Goal: Information Seeking & Learning: Find specific page/section

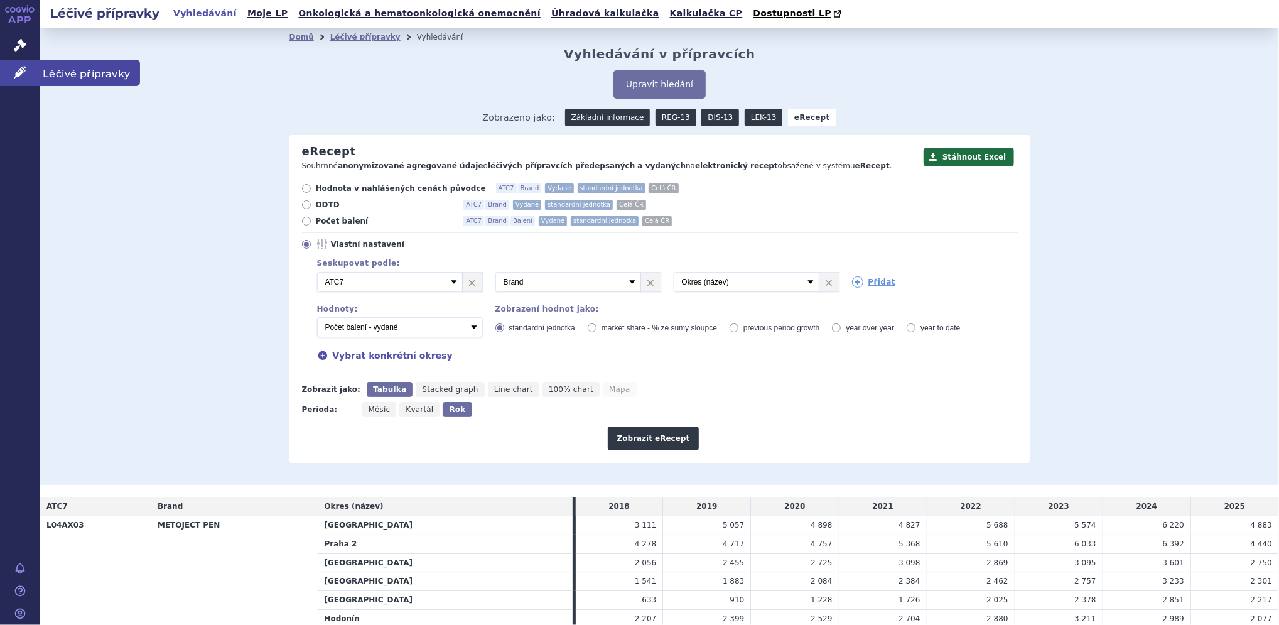
click at [18, 68] on icon at bounding box center [20, 72] width 13 height 13
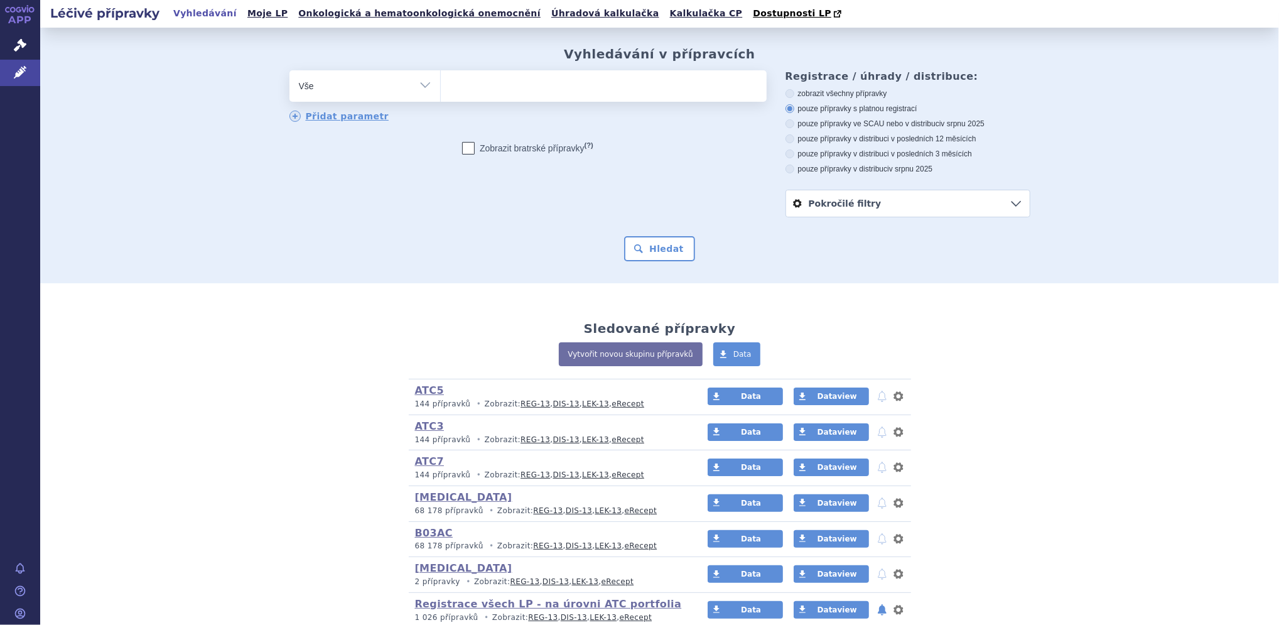
click at [523, 93] on ul at bounding box center [604, 83] width 326 height 26
click at [441, 93] on select at bounding box center [440, 85] width 1 height 31
type input "no"
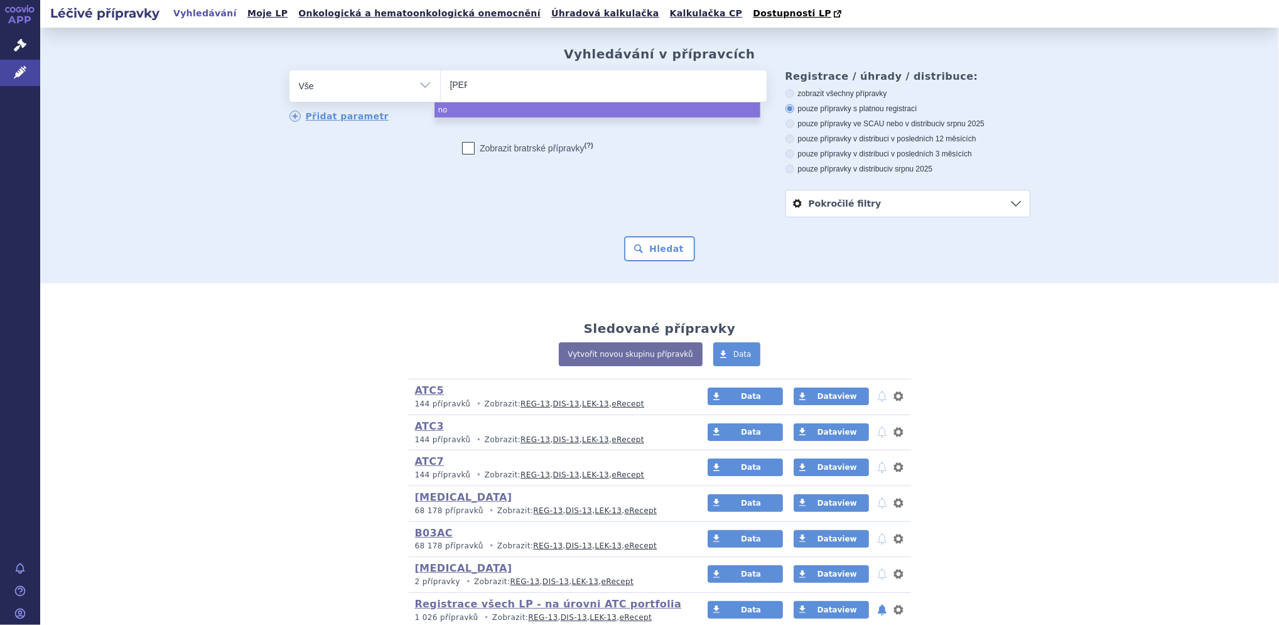
type input "noet"
type input "no"
type input "nor"
type input "nord"
type input "nordi"
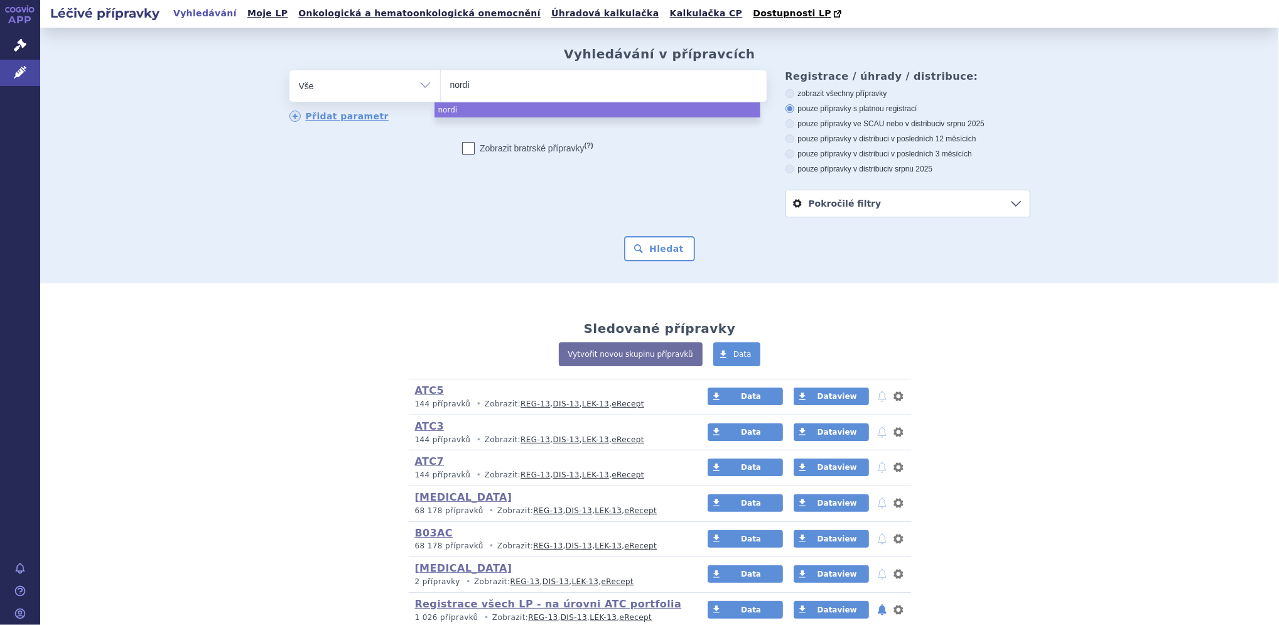
type input "nordim"
type input "nordime"
type input "nordimet"
select select "nordimet"
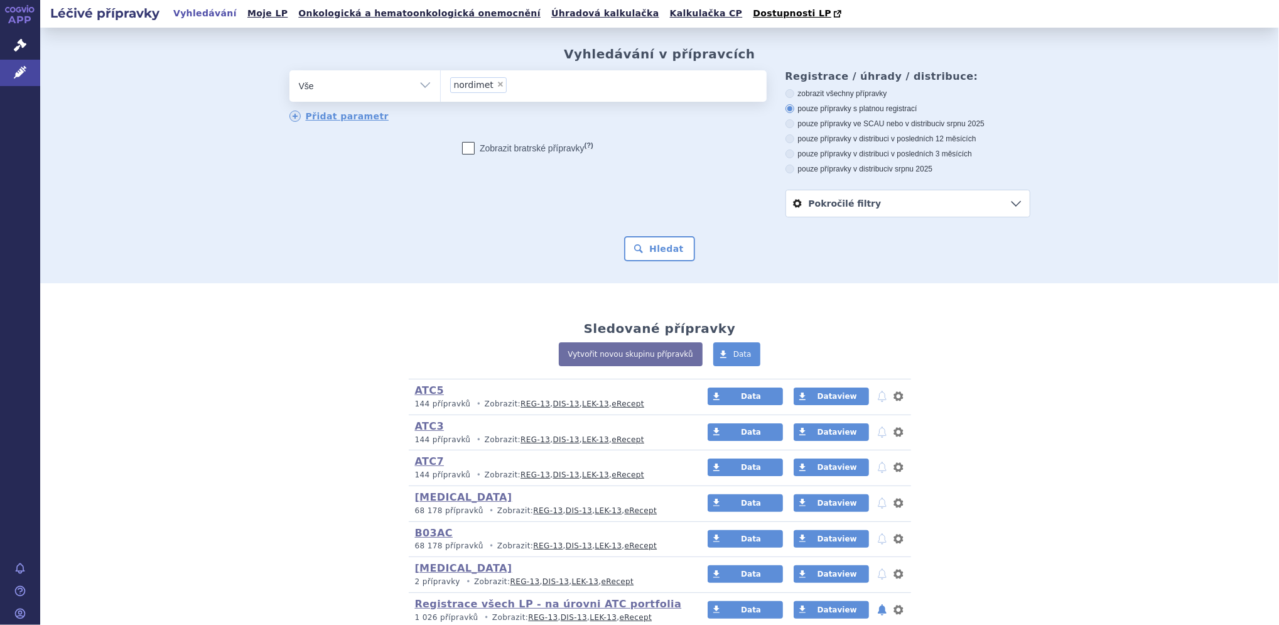
click at [421, 82] on select "Vše Přípravek/SUKL kód MAH VPOIS ATC/Aktivní látka Léková forma Síla" at bounding box center [364, 84] width 151 height 28
select select "filter-product"
click at [289, 71] on select "Vše Přípravek/SUKL kód MAH VPOIS ATC/Aktivní látka Léková forma Síla" at bounding box center [364, 84] width 151 height 28
click at [475, 77] on ul at bounding box center [604, 83] width 326 height 26
click at [441, 77] on select at bounding box center [440, 85] width 1 height 31
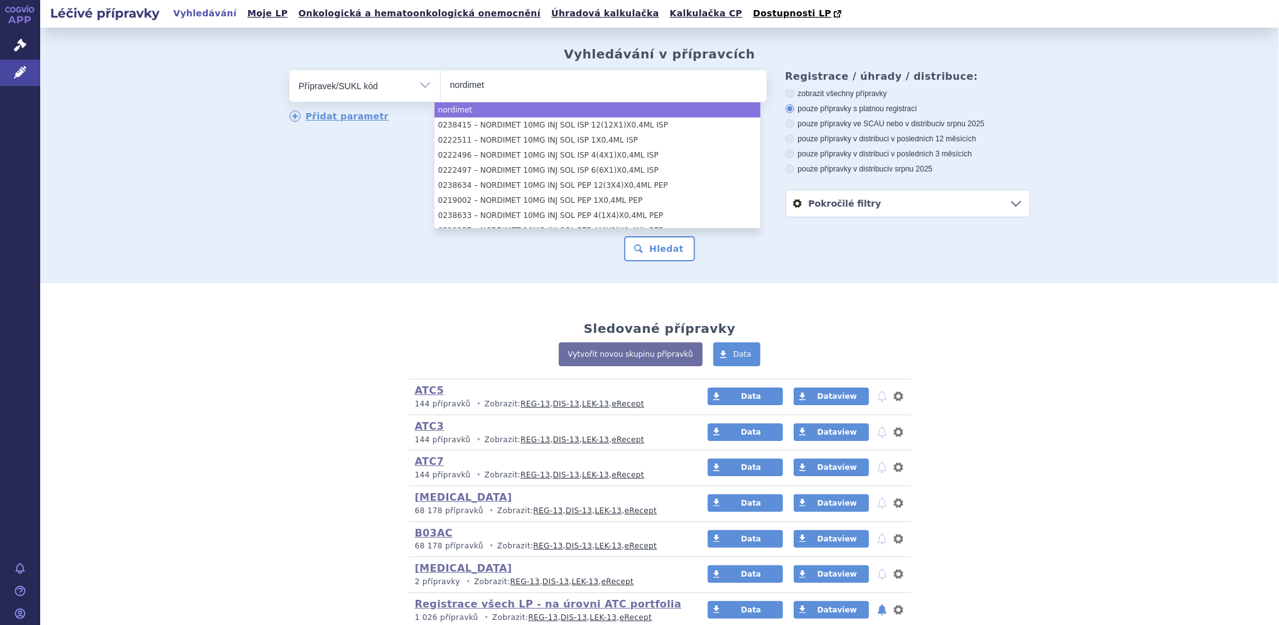
type input "nordimet"
select select "nordimet"
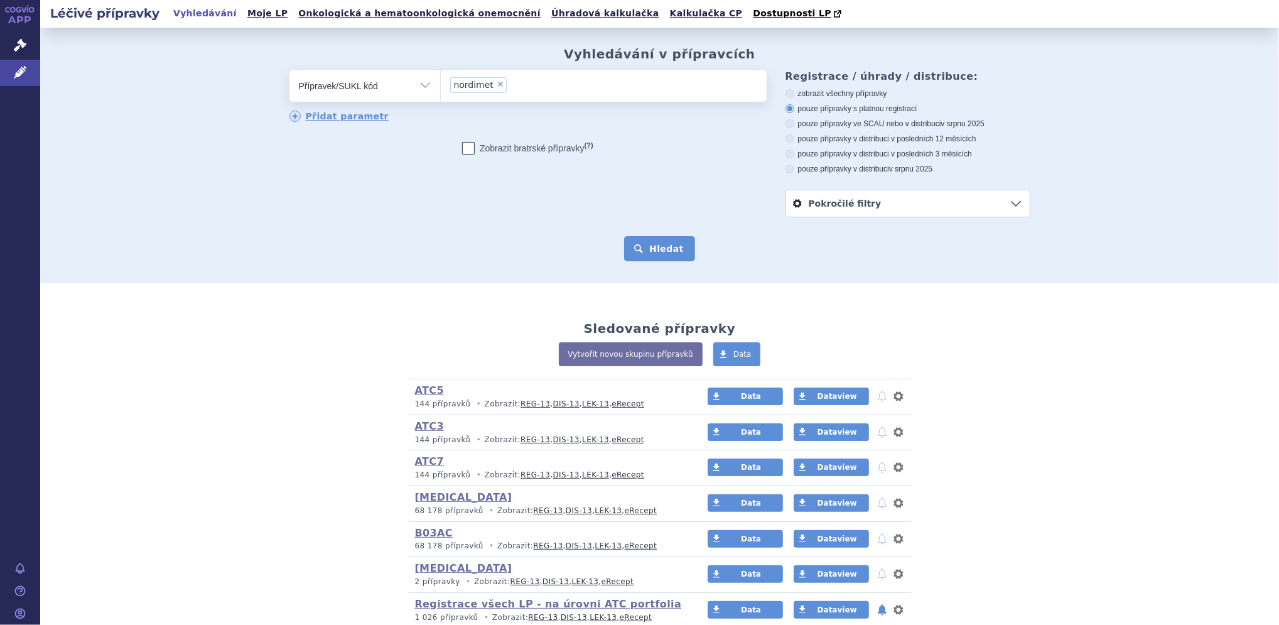
click at [641, 255] on button "Hledat" at bounding box center [659, 248] width 71 height 25
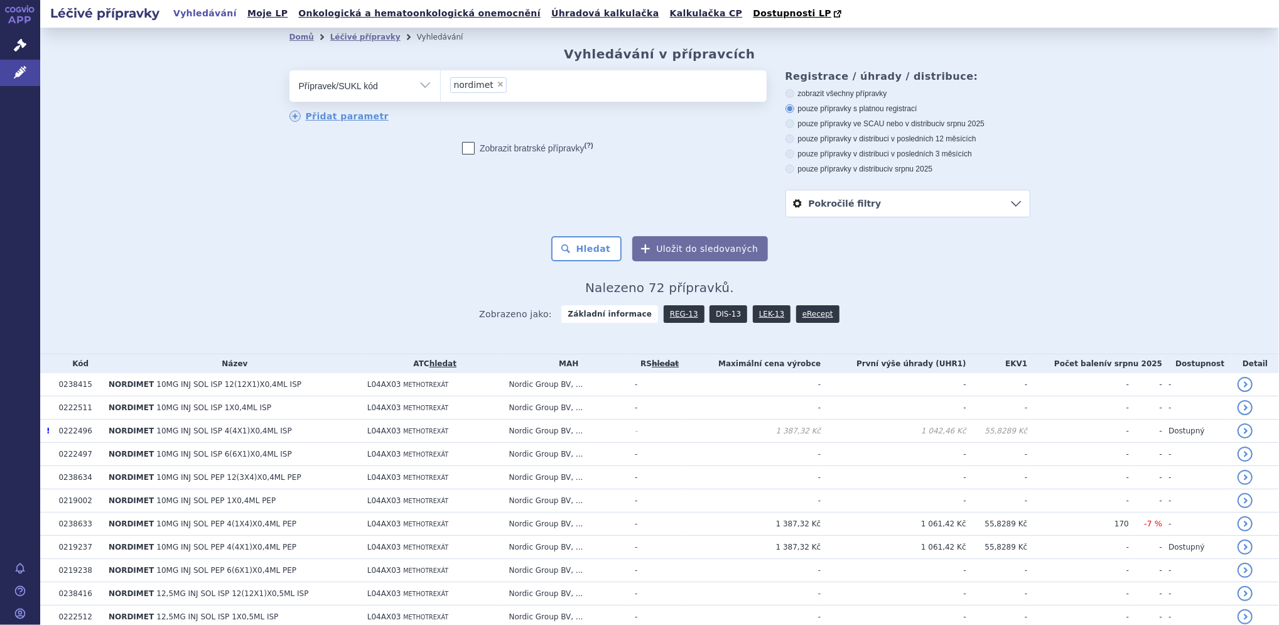
click at [719, 316] on link "DIS-13" at bounding box center [728, 314] width 38 height 18
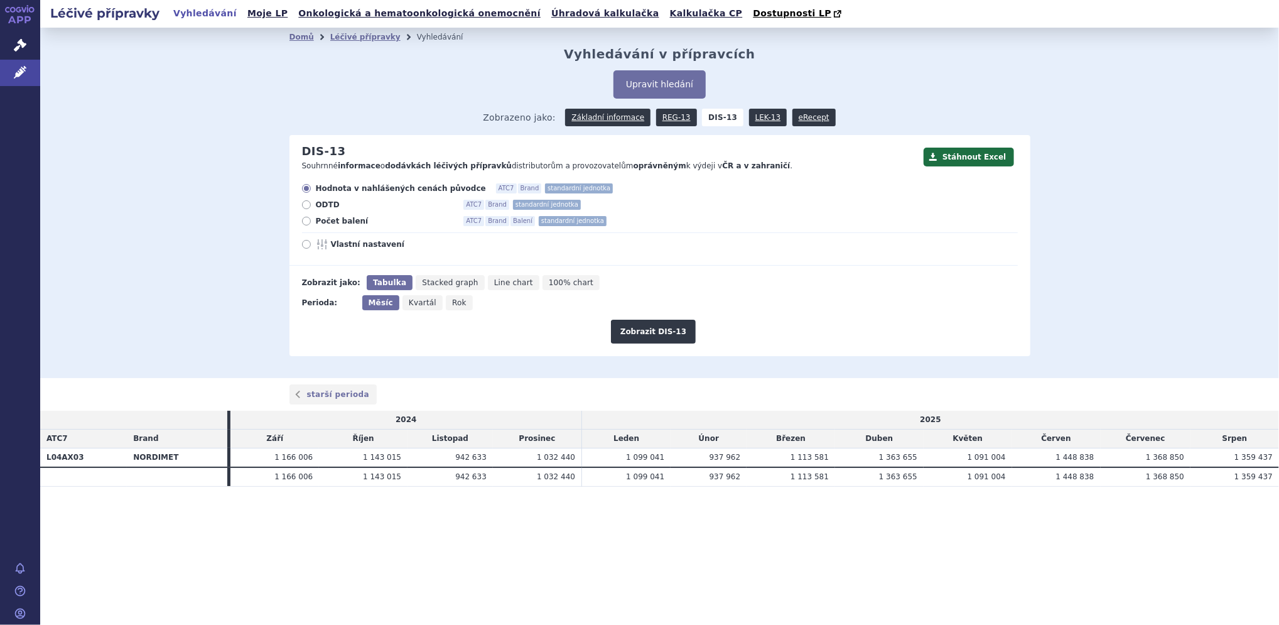
click at [306, 220] on icon at bounding box center [306, 221] width 9 height 9
click at [306, 220] on input "Počet balení ATC7 Brand Balení standardní jednotka" at bounding box center [307, 222] width 8 height 8
radio input "true"
click at [346, 244] on span "Vlastní nastavení" at bounding box center [400, 244] width 138 height 10
click at [311, 244] on input "Vlastní nastavení" at bounding box center [307, 246] width 8 height 8
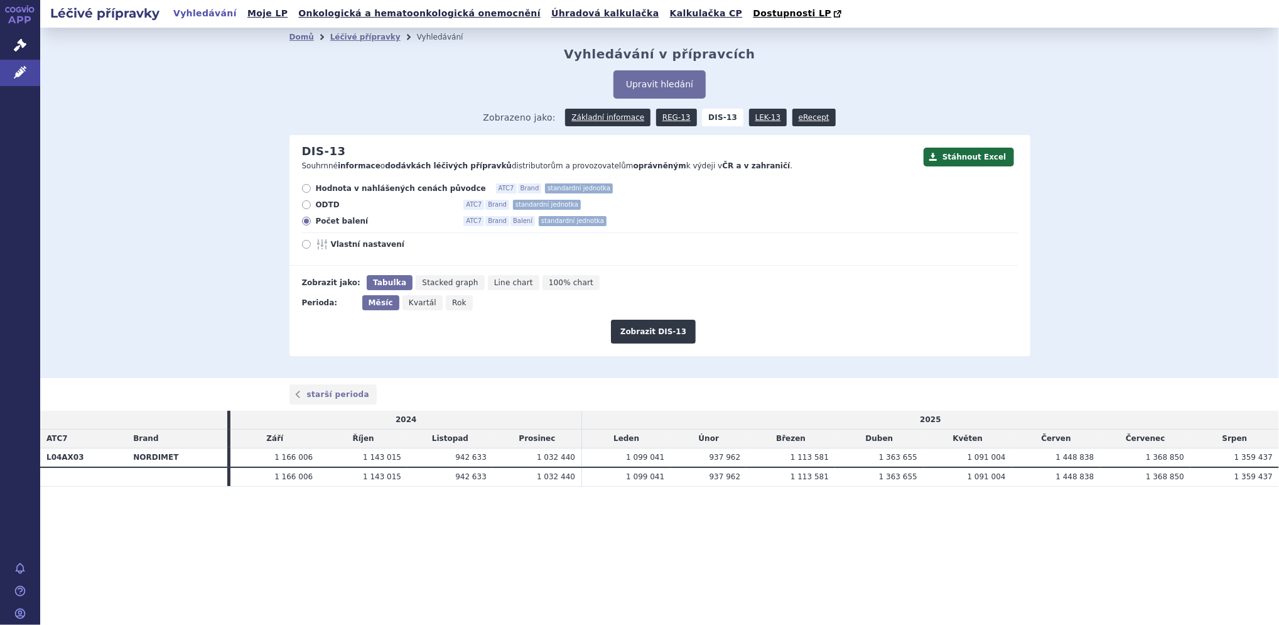
radio input "true"
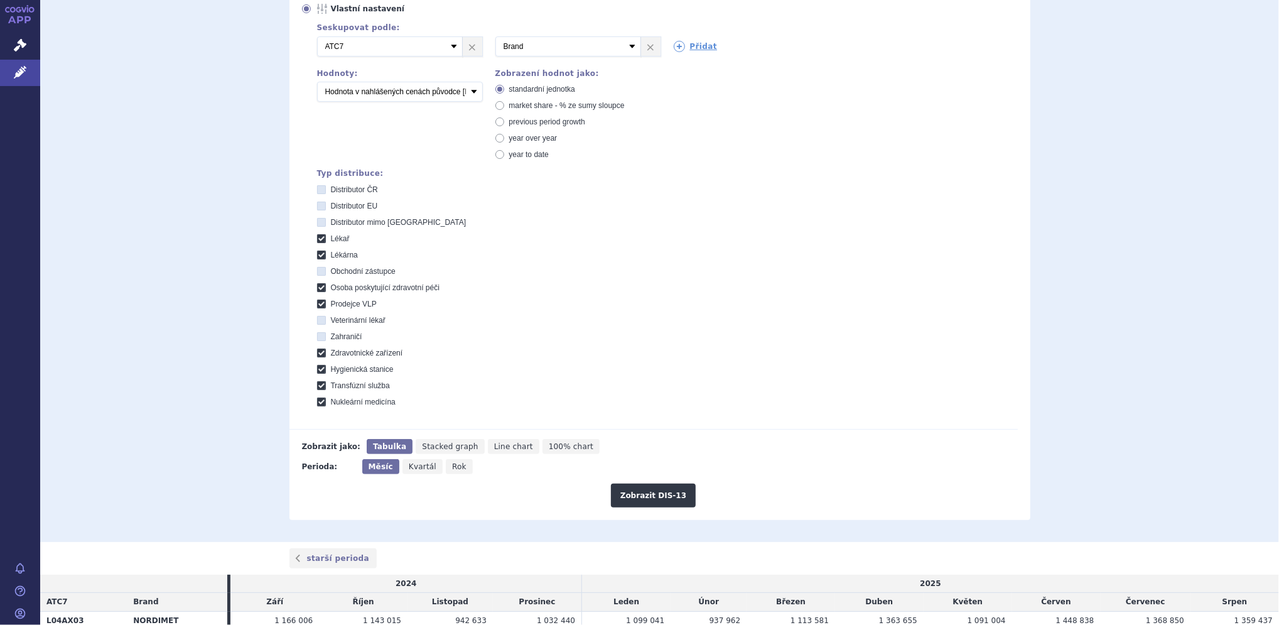
scroll to position [149, 0]
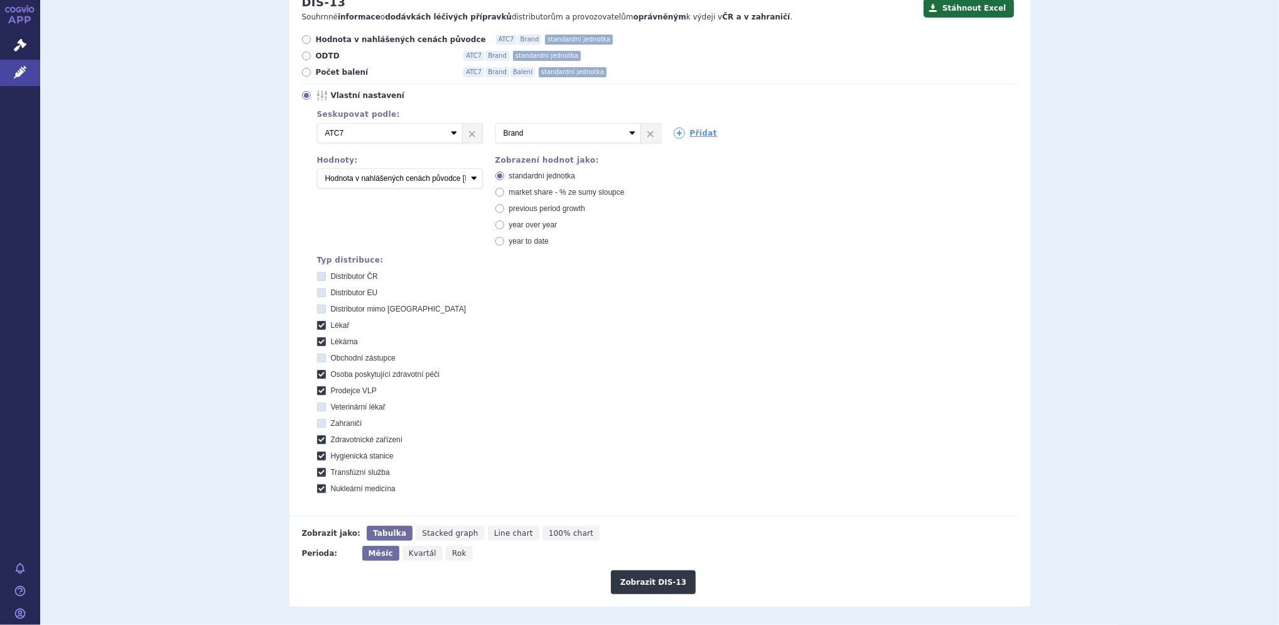
click at [302, 72] on icon at bounding box center [306, 72] width 9 height 9
click at [303, 72] on input "Počet balení ATC7 Brand Balení standardní jednotka" at bounding box center [307, 74] width 8 height 8
radio input "true"
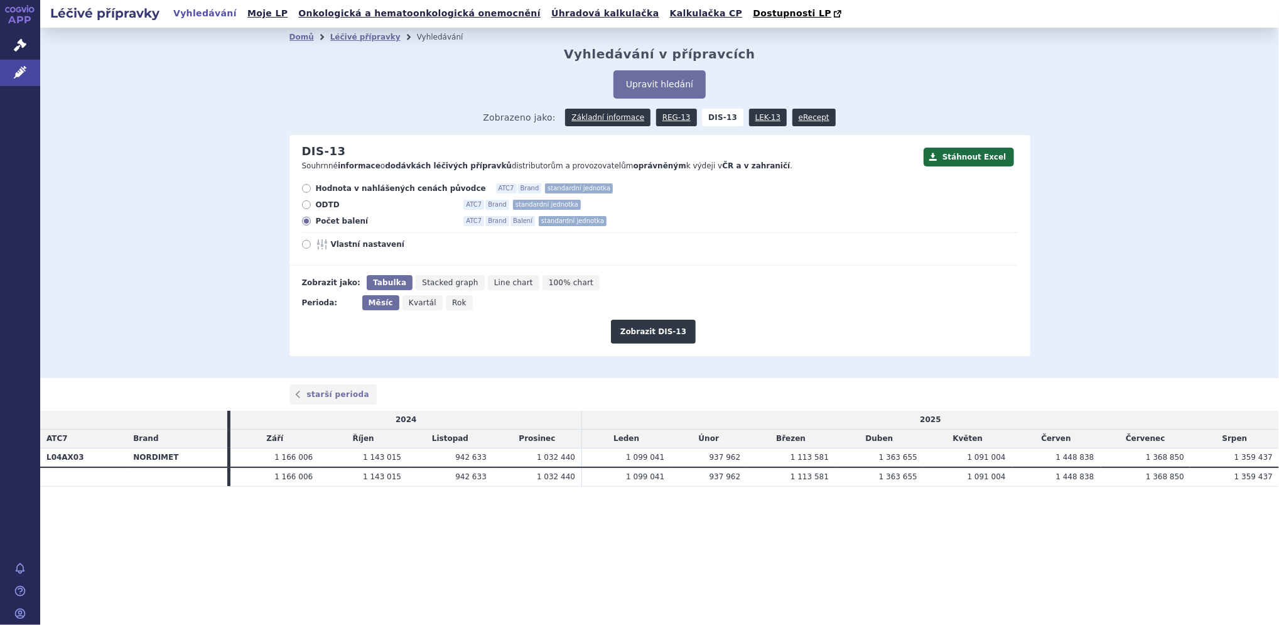
scroll to position [0, 0]
click at [372, 246] on span "Vlastní nastavení" at bounding box center [400, 244] width 138 height 10
click at [311, 246] on input "Vlastní nastavení" at bounding box center [307, 246] width 8 height 8
radio input "true"
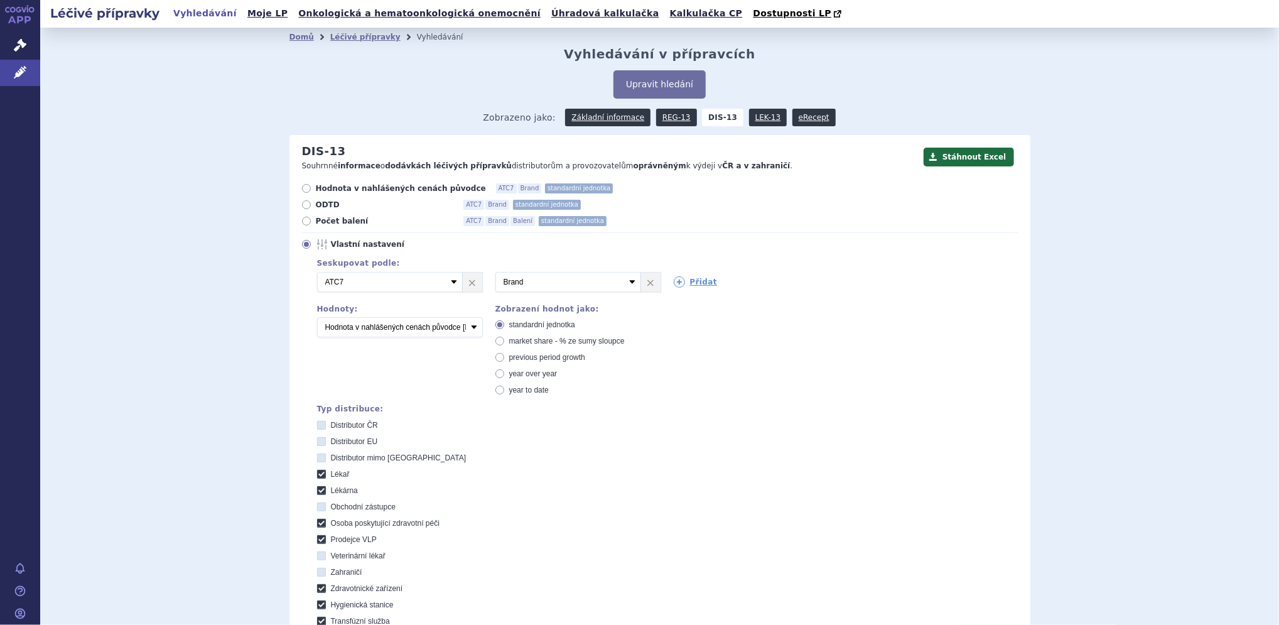
click at [319, 472] on label "Lékař" at bounding box center [667, 474] width 701 height 10
click at [319, 472] on input "Lékař" at bounding box center [322, 475] width 8 height 8
checkbox input "false"
click at [319, 488] on label "Lékárna" at bounding box center [667, 490] width 701 height 10
click at [319, 488] on input "Lékárna" at bounding box center [322, 492] width 8 height 8
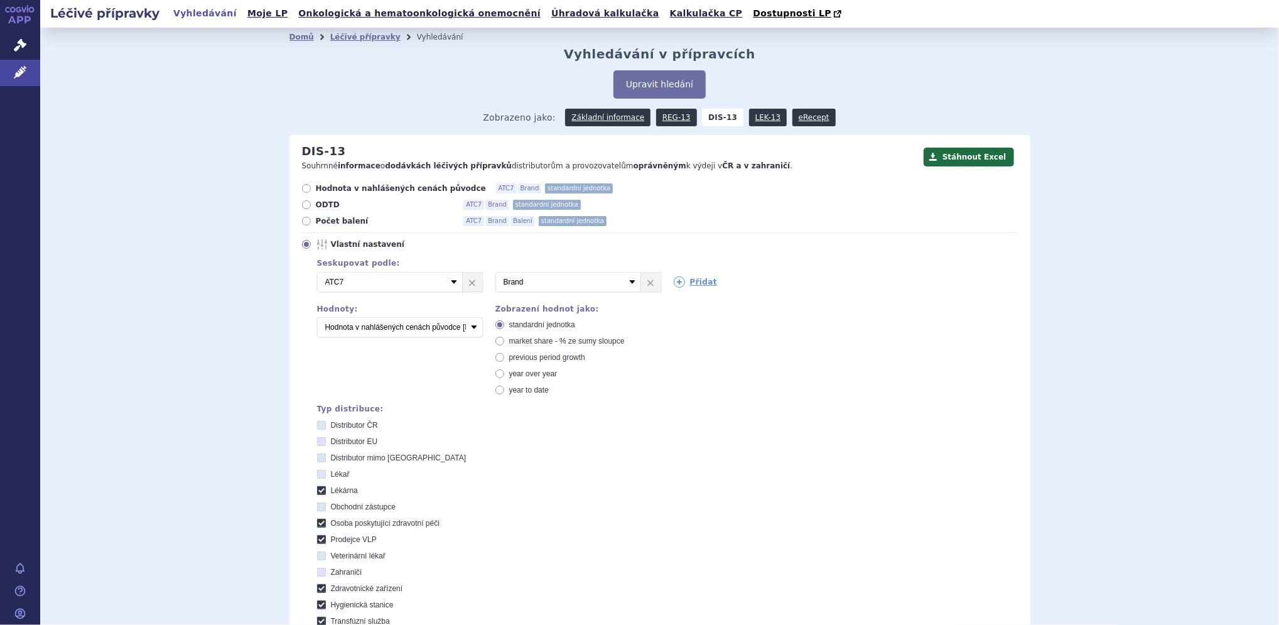
checkbox input "false"
click at [317, 520] on icon at bounding box center [321, 522] width 9 height 9
click at [318, 520] on péči "Osoba poskytující zdravotní péči" at bounding box center [322, 524] width 8 height 8
checkbox péči "false"
click at [317, 537] on icon at bounding box center [321, 539] width 9 height 9
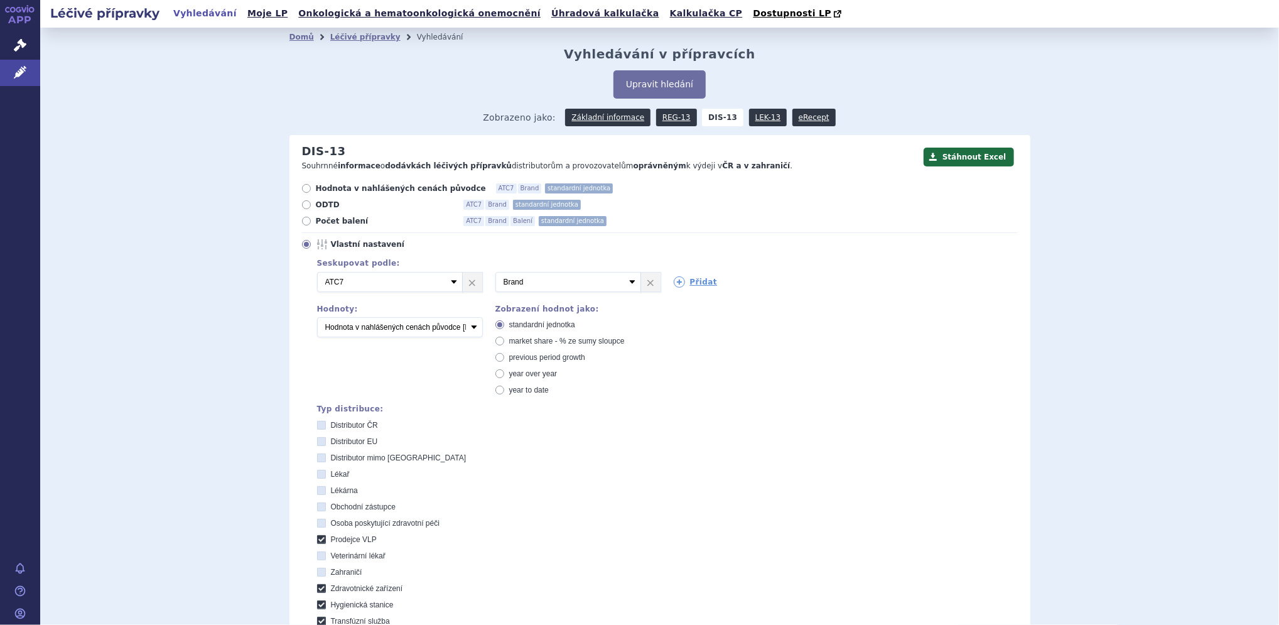
click at [318, 537] on VLP "Prodejce VLP" at bounding box center [322, 541] width 8 height 8
checkbox VLP "false"
click at [317, 444] on icon at bounding box center [321, 441] width 9 height 9
click at [318, 444] on EU "Distributor EU" at bounding box center [322, 443] width 8 height 8
checkbox EU "true"
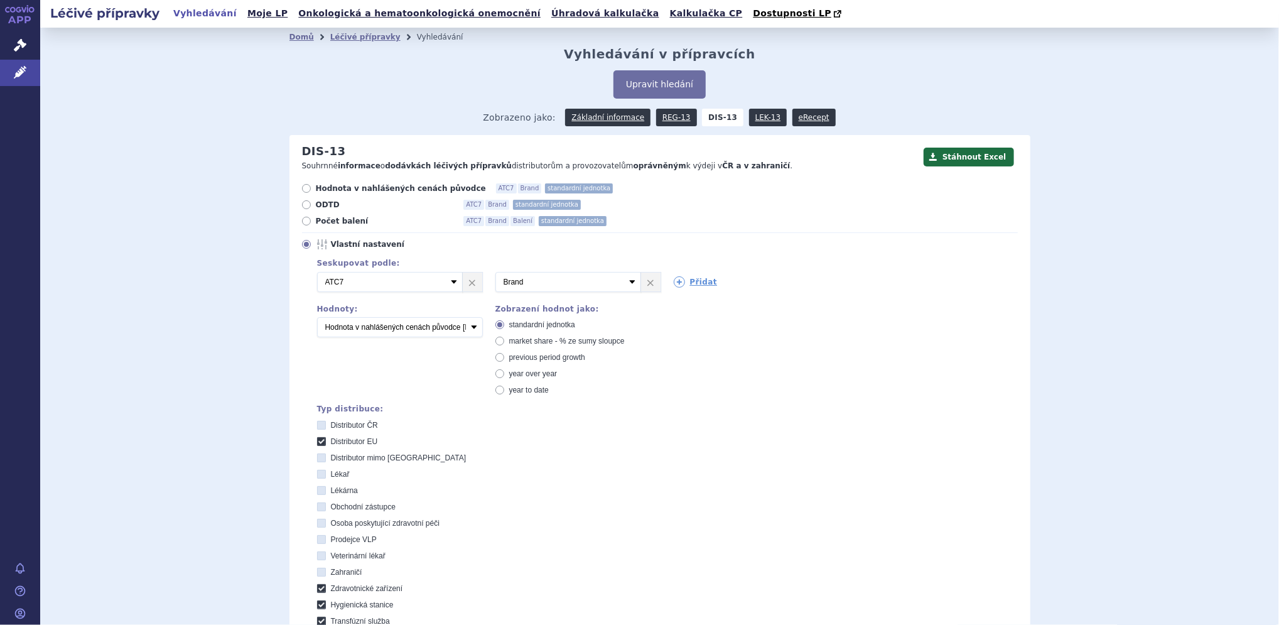
click at [317, 459] on icon at bounding box center [321, 457] width 9 height 9
click at [318, 459] on EU "Distributor mimo EU" at bounding box center [322, 459] width 8 height 8
checkbox EU "true"
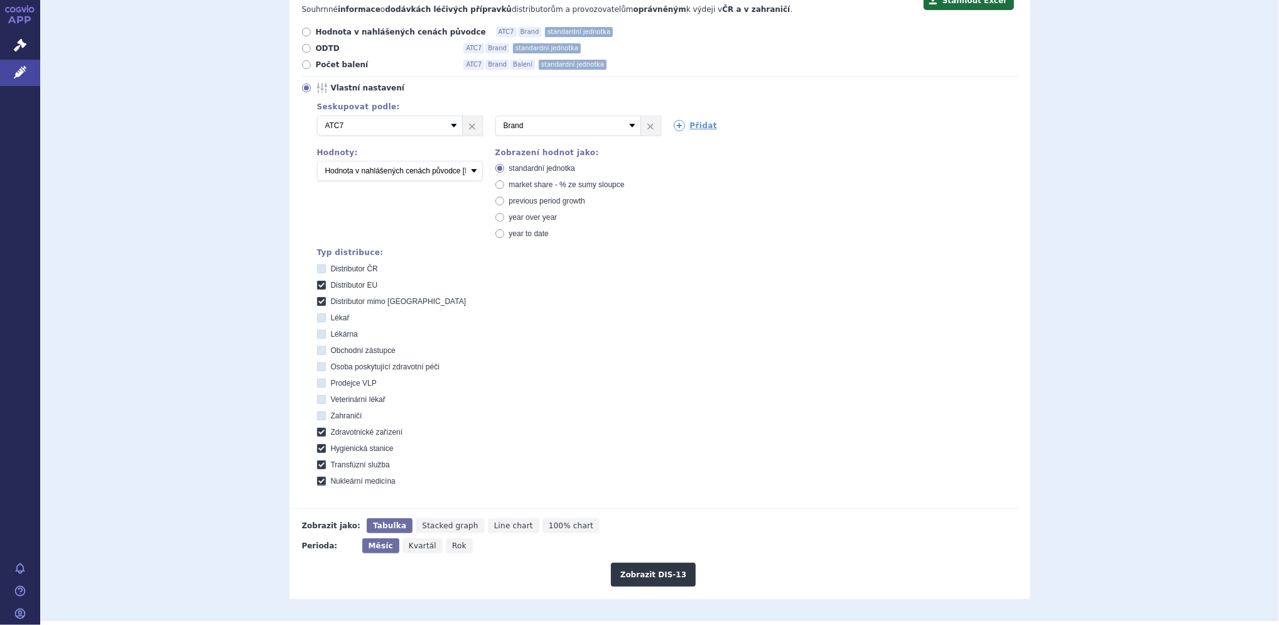
scroll to position [175, 0]
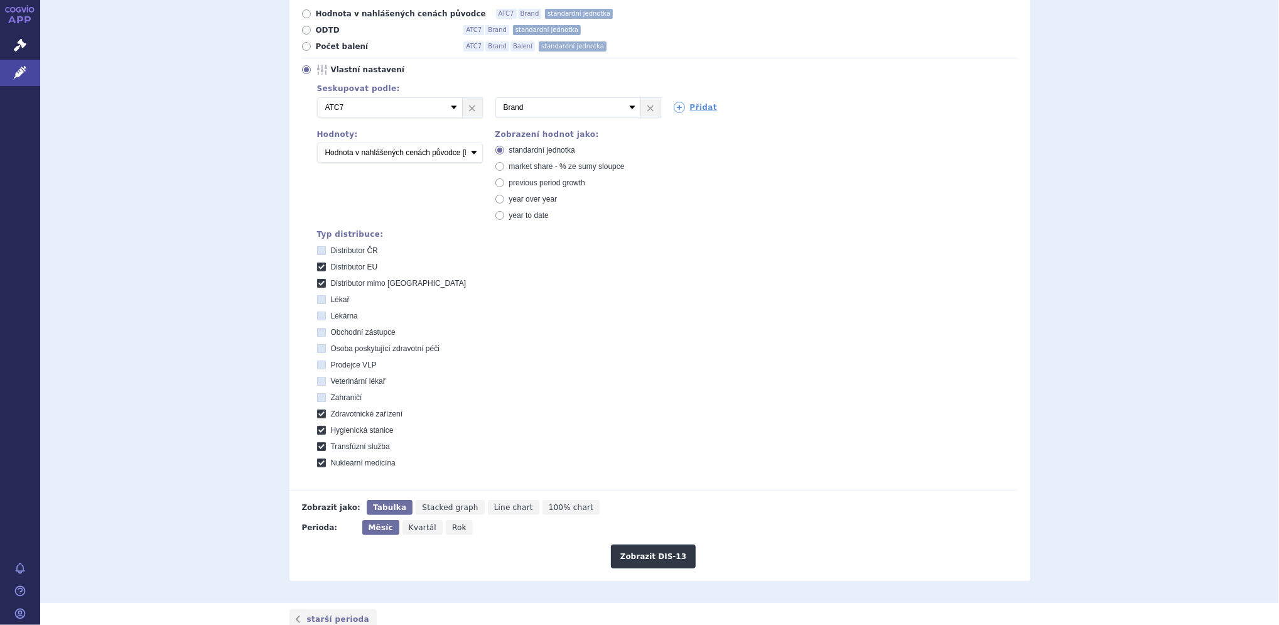
click at [317, 411] on icon at bounding box center [321, 413] width 9 height 9
click at [318, 411] on zařízení "Zdravotnické zařízení" at bounding box center [322, 415] width 8 height 8
checkbox zařízení "false"
click at [317, 433] on icon at bounding box center [321, 430] width 9 height 9
click at [318, 433] on stanice "Hygienická stanice" at bounding box center [322, 431] width 8 height 8
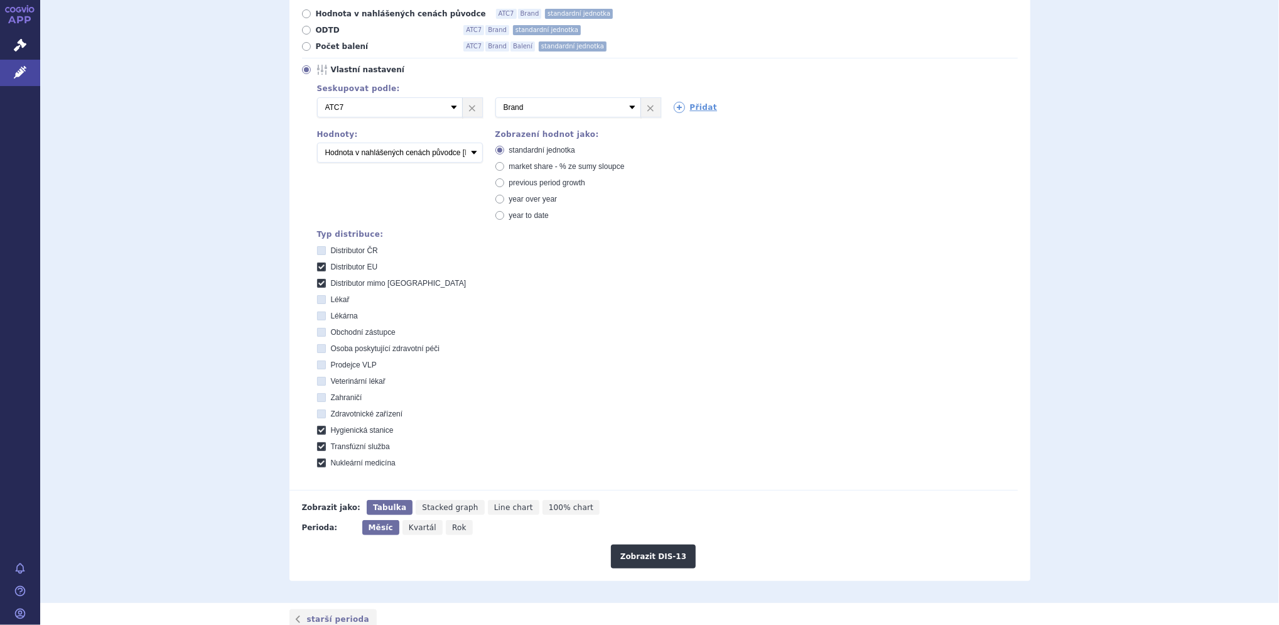
checkbox stanice "false"
click at [317, 447] on icon at bounding box center [321, 446] width 9 height 9
click at [318, 447] on služba "Transfúzní služba" at bounding box center [322, 448] width 8 height 8
checkbox služba "false"
click at [317, 465] on icon at bounding box center [321, 462] width 9 height 9
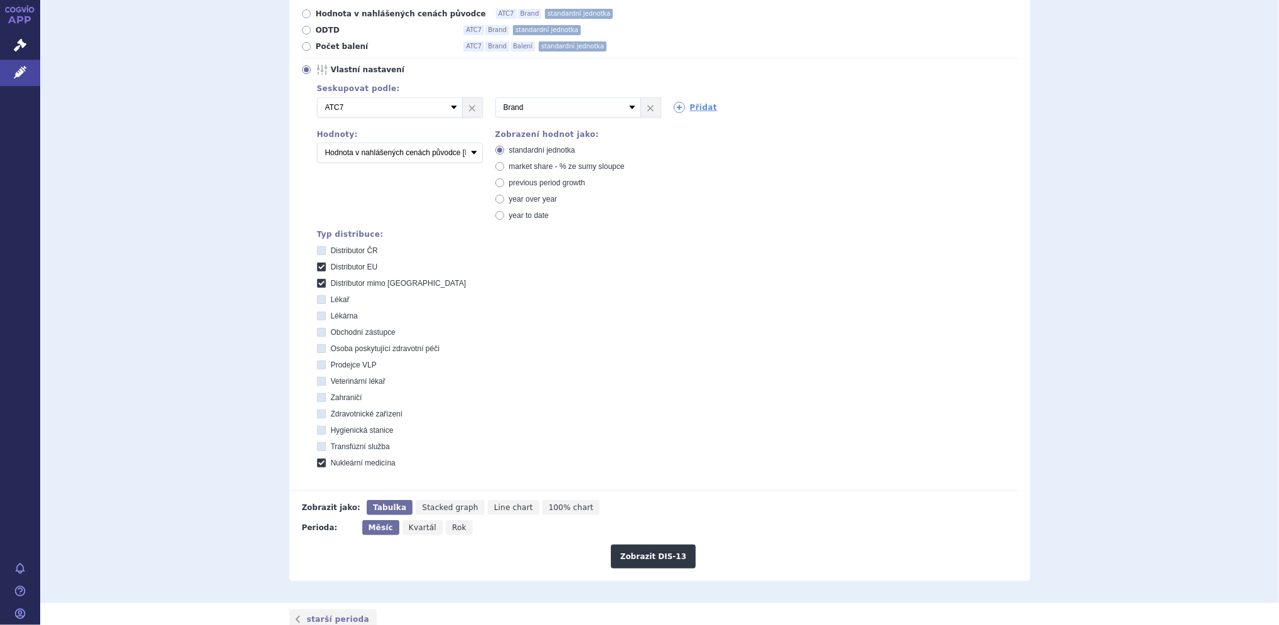
click at [318, 465] on medicína "Nukleární medicína" at bounding box center [322, 464] width 8 height 8
checkbox medicína "false"
click at [661, 560] on button "Zobrazit DIS-13" at bounding box center [653, 556] width 85 height 24
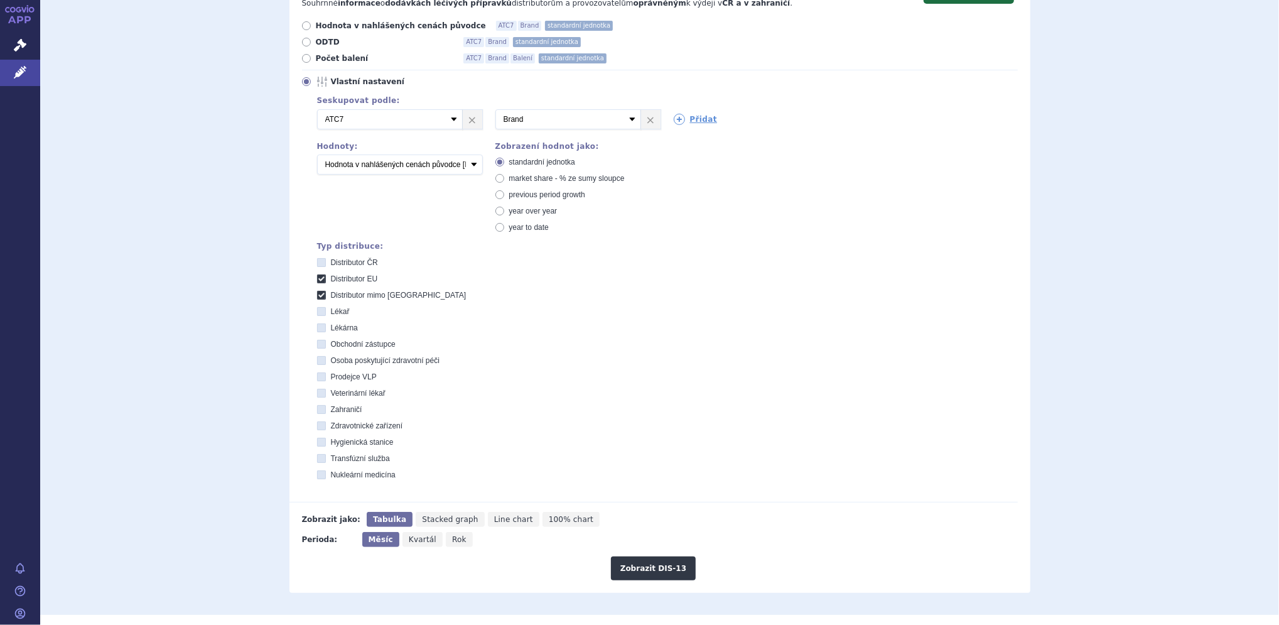
scroll to position [162, 0]
click at [302, 62] on icon at bounding box center [306, 59] width 9 height 9
click at [303, 62] on input "Počet balení ATC7 Brand Balení standardní jednotka" at bounding box center [307, 60] width 8 height 8
radio input "true"
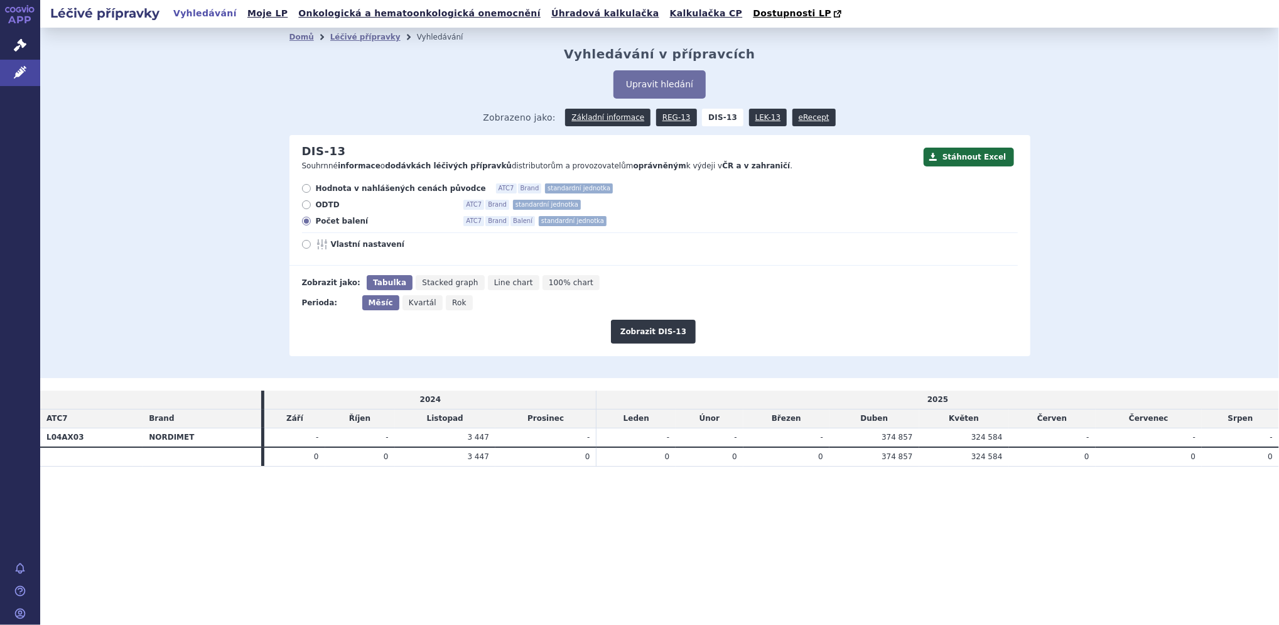
scroll to position [0, 0]
click at [652, 328] on button "Zobrazit DIS-13" at bounding box center [653, 332] width 85 height 24
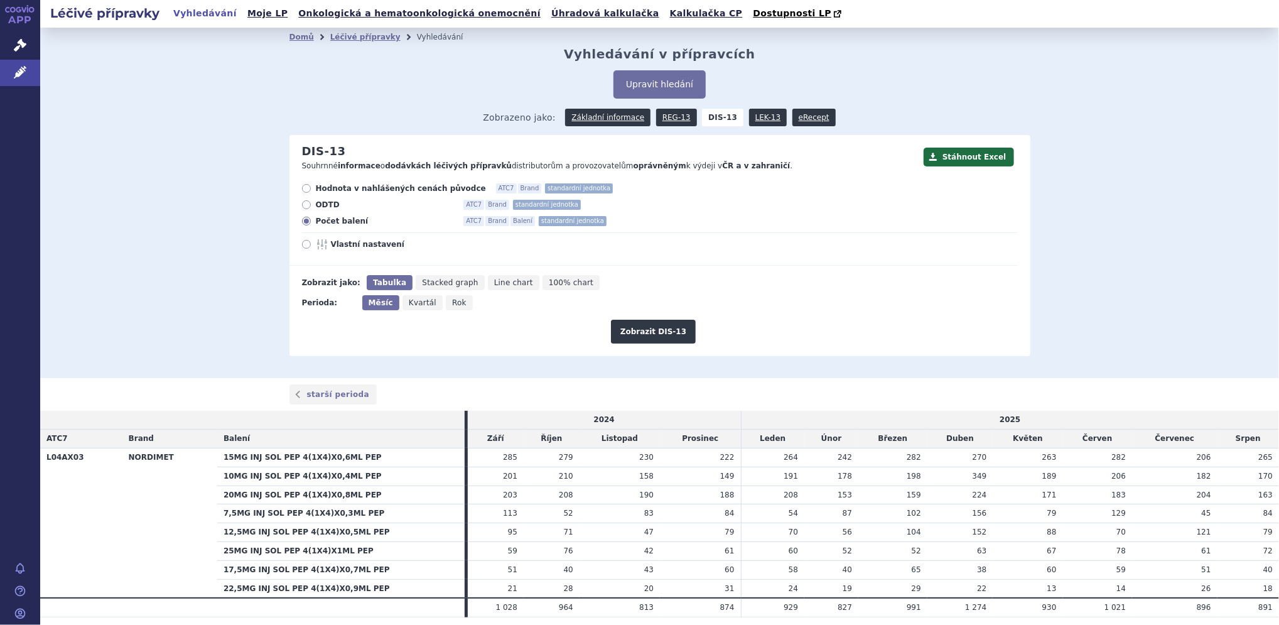
scroll to position [43, 0]
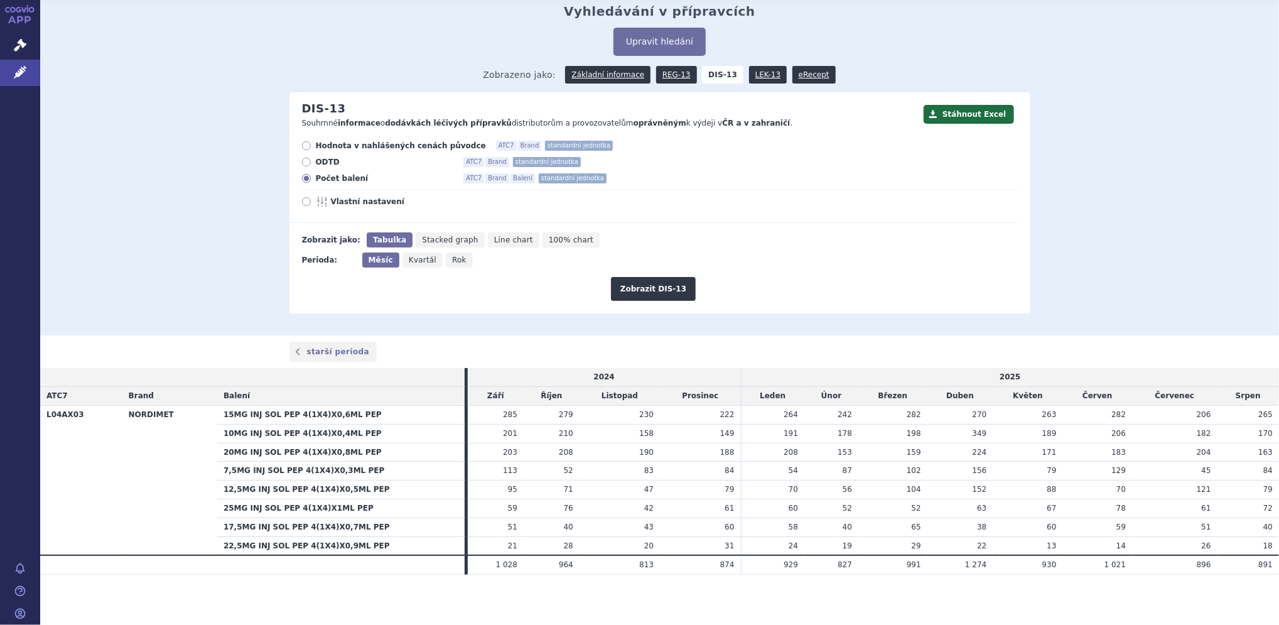
click at [303, 204] on icon at bounding box center [306, 201] width 9 height 9
click at [303, 204] on input "Vlastní nastavení" at bounding box center [307, 203] width 8 height 8
radio input "true"
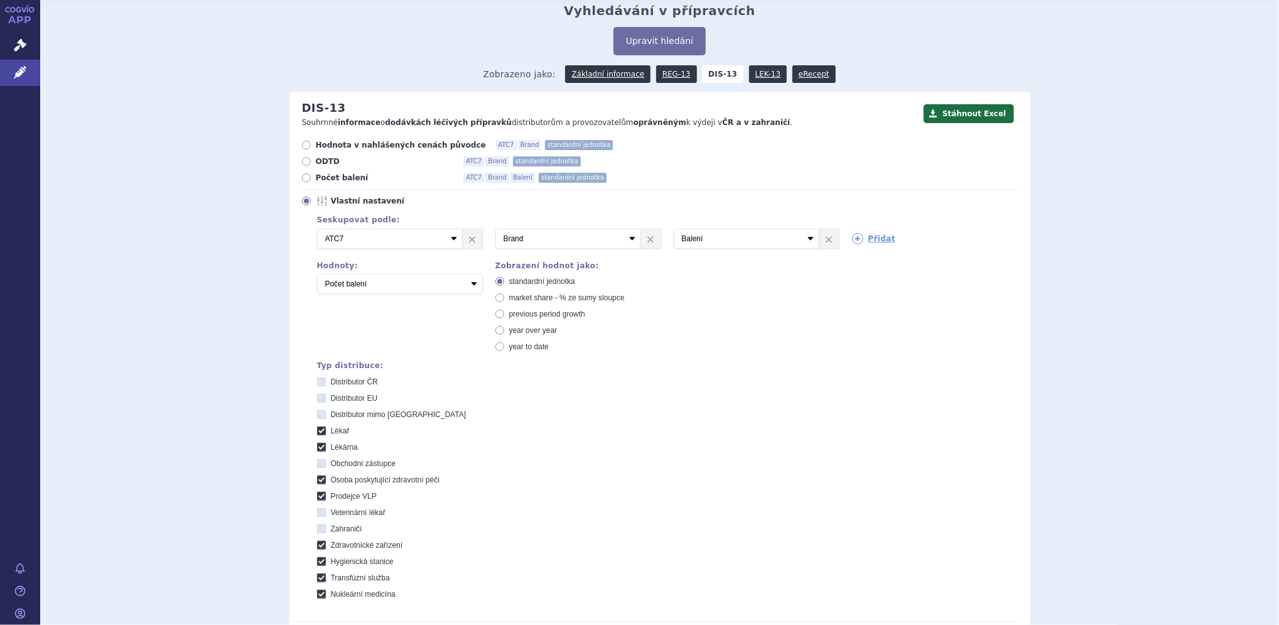
click at [321, 432] on label "Lékař" at bounding box center [667, 431] width 701 height 10
click at [321, 432] on input "Lékař" at bounding box center [322, 432] width 8 height 8
checkbox input "false"
click at [317, 445] on icon at bounding box center [321, 447] width 9 height 9
click at [318, 445] on input "Lékárna" at bounding box center [322, 448] width 8 height 8
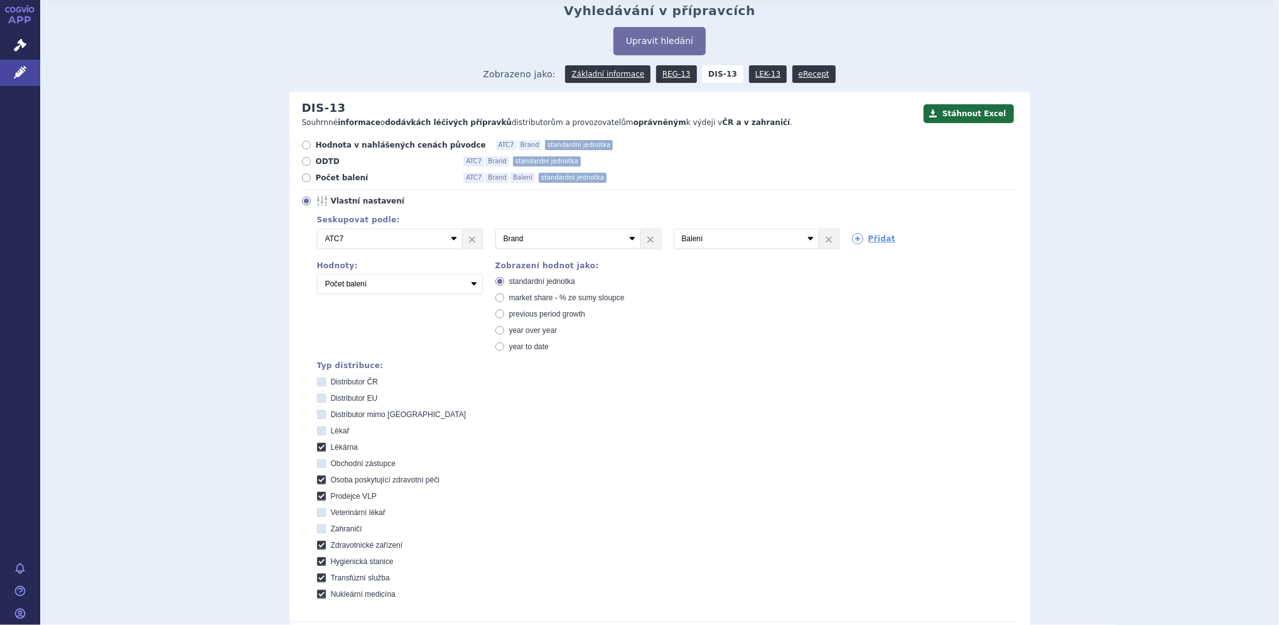
checkbox input "false"
click at [317, 478] on icon at bounding box center [321, 479] width 9 height 9
click at [318, 478] on péči "Osoba poskytující zdravotní péči" at bounding box center [322, 481] width 8 height 8
checkbox péči "false"
click at [317, 493] on icon at bounding box center [321, 496] width 9 height 9
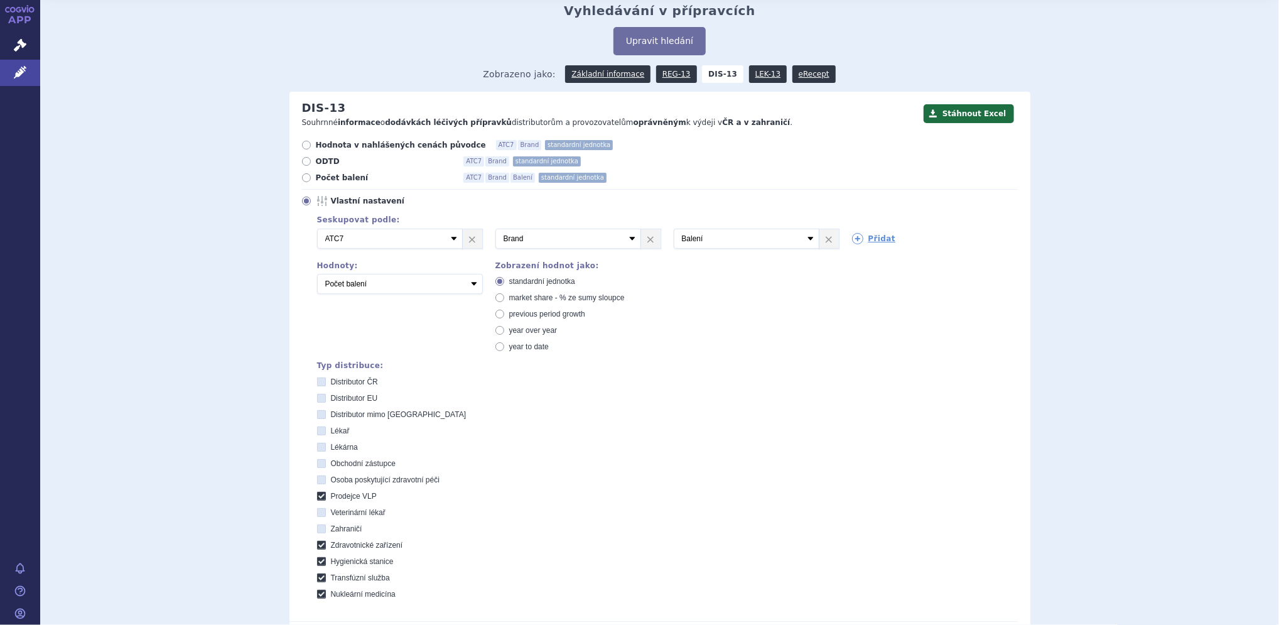
click at [318, 493] on VLP "Prodejce VLP" at bounding box center [322, 497] width 8 height 8
checkbox VLP "false"
click at [317, 545] on icon at bounding box center [321, 544] width 9 height 9
click at [318, 545] on zařízení "Zdravotnické zařízení" at bounding box center [322, 546] width 8 height 8
checkbox zařízení "false"
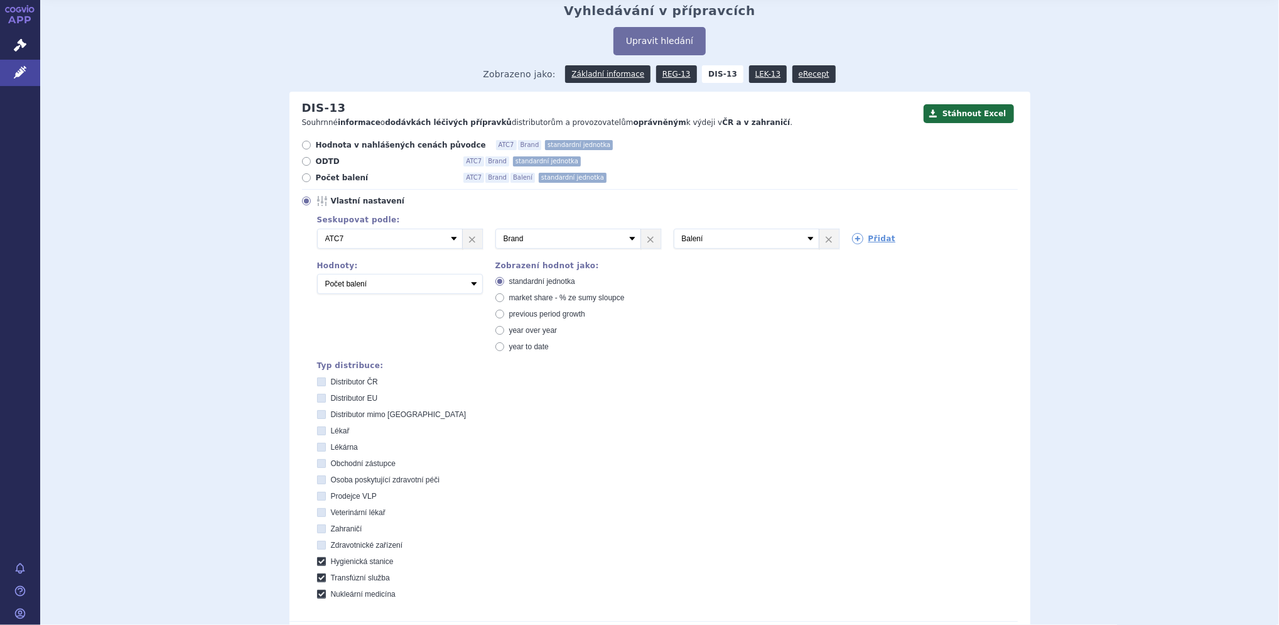
click at [317, 561] on icon at bounding box center [321, 561] width 9 height 9
click at [318, 561] on stanice "Hygienická stanice" at bounding box center [322, 563] width 8 height 8
checkbox stanice "false"
click at [317, 576] on icon at bounding box center [321, 577] width 9 height 9
click at [318, 576] on služba "Transfúzní služba" at bounding box center [322, 579] width 8 height 8
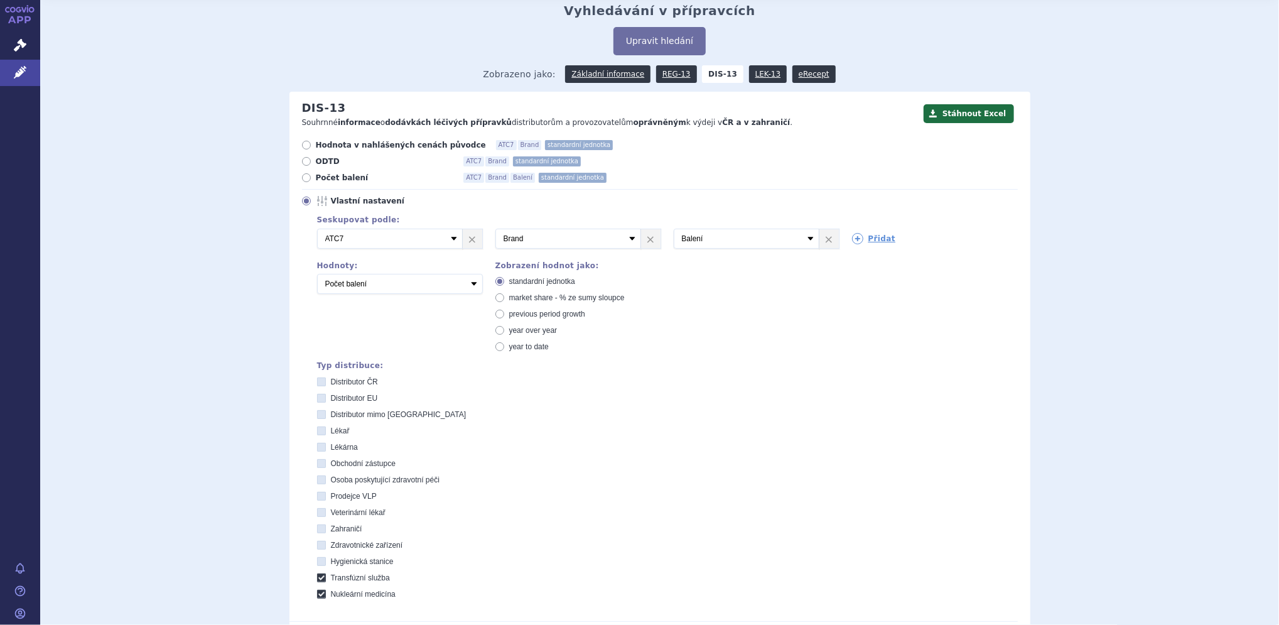
checkbox služba "false"
click at [317, 590] on icon at bounding box center [321, 593] width 9 height 9
click at [318, 591] on medicína "Nukleární medicína" at bounding box center [322, 595] width 8 height 8
checkbox medicína "false"
click at [317, 392] on div "Distributor ČR Distributor EU Distributor mimo EU Lékař Lékárna Obchodní zástup…" at bounding box center [667, 488] width 701 height 222
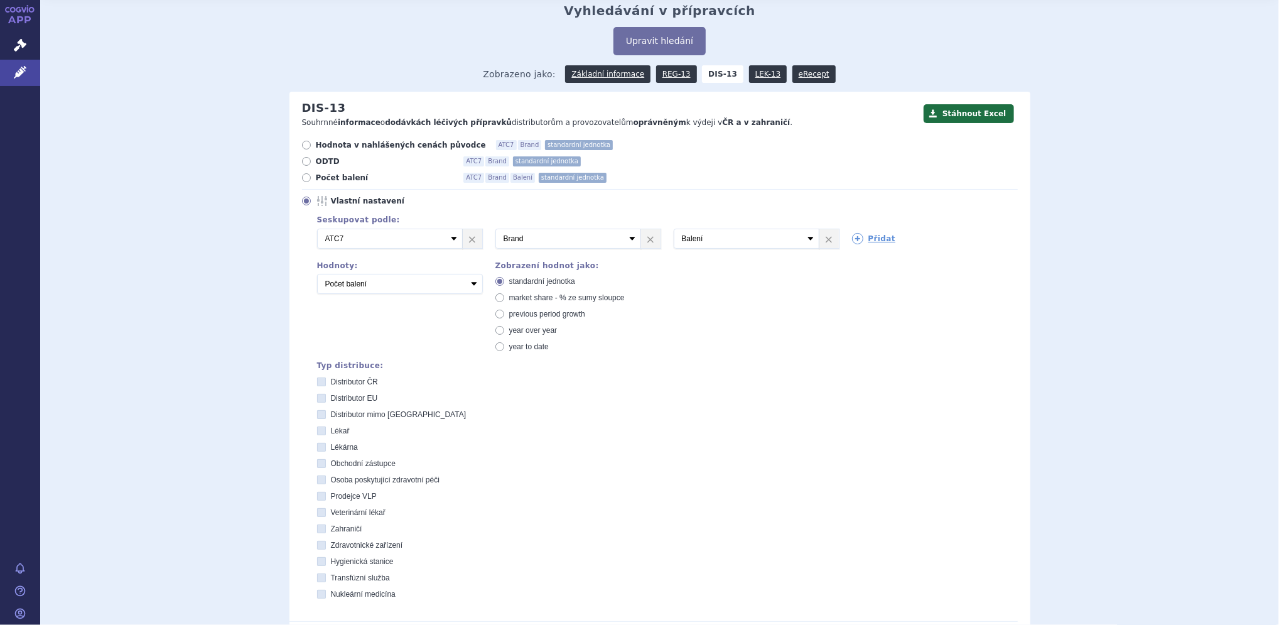
click at [317, 404] on div "Distributor ČR Distributor EU Distributor mimo EU Lékař Lékárna Obchodní zástup…" at bounding box center [667, 488] width 701 height 222
click at [317, 420] on div "Distributor ČR Distributor EU Distributor mimo EU Lékař Lékárna Obchodní zástup…" at bounding box center [667, 488] width 701 height 222
click at [317, 411] on icon at bounding box center [321, 414] width 9 height 9
click at [318, 412] on EU "Distributor mimo [GEOGRAPHIC_DATA]" at bounding box center [322, 416] width 8 height 8
checkbox EU "true"
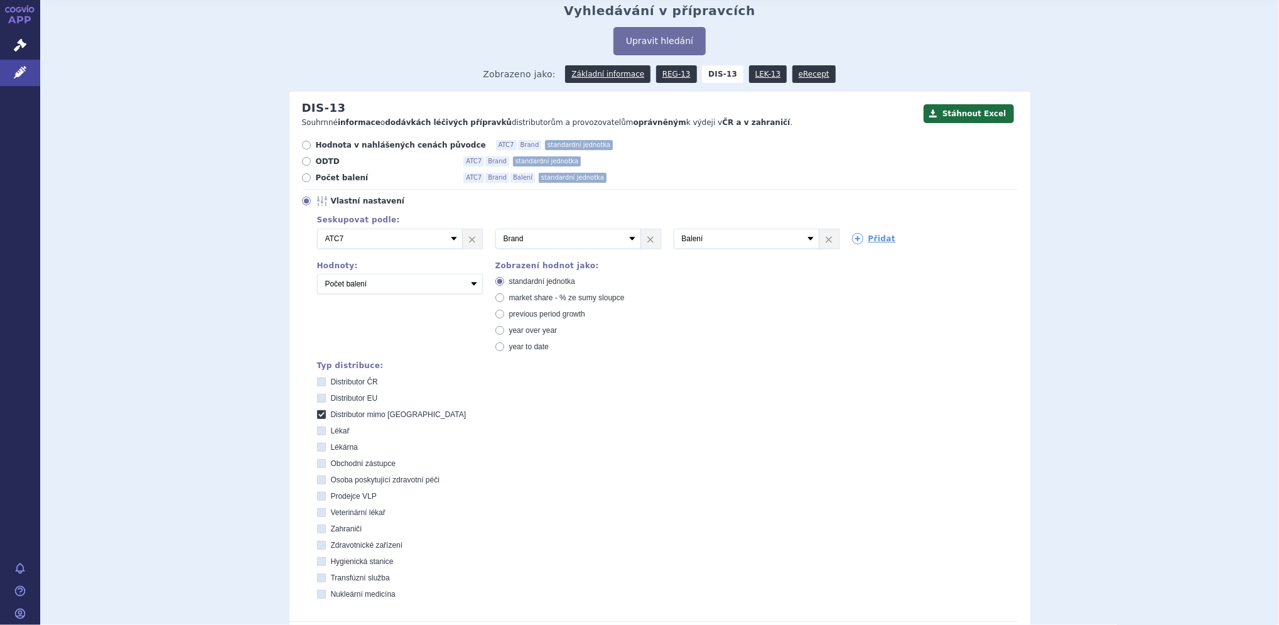
click at [317, 397] on icon at bounding box center [321, 398] width 9 height 9
click at [318, 397] on EU "Distributor EU" at bounding box center [322, 399] width 8 height 8
checkbox EU "true"
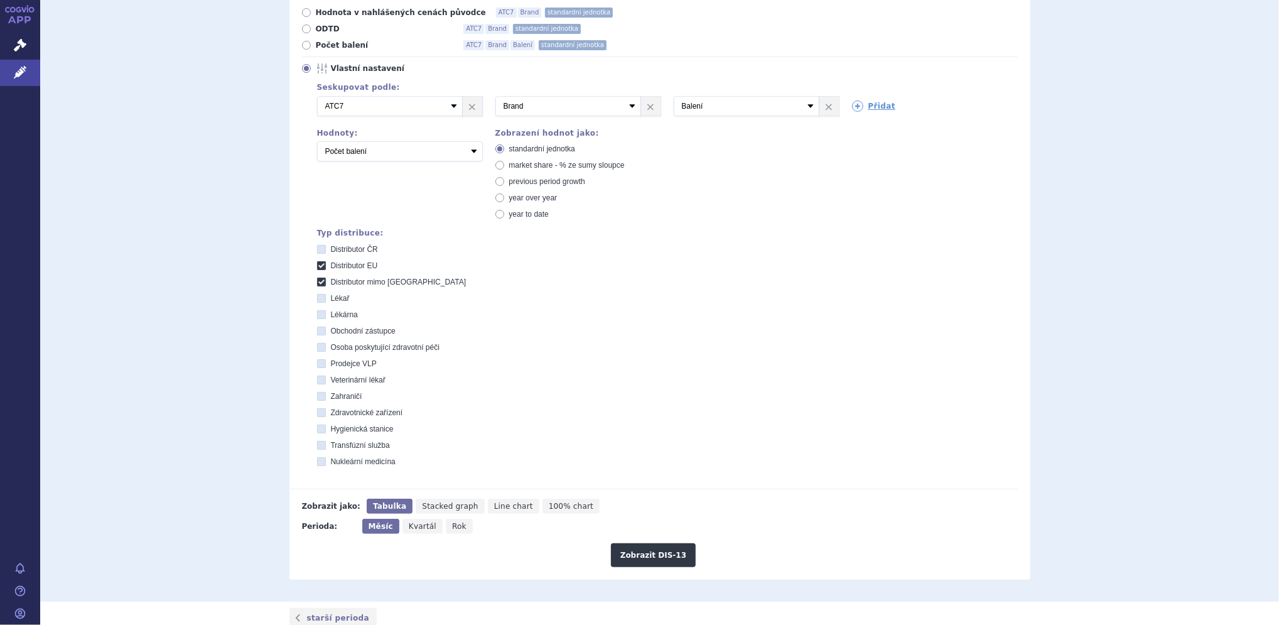
scroll to position [188, 0]
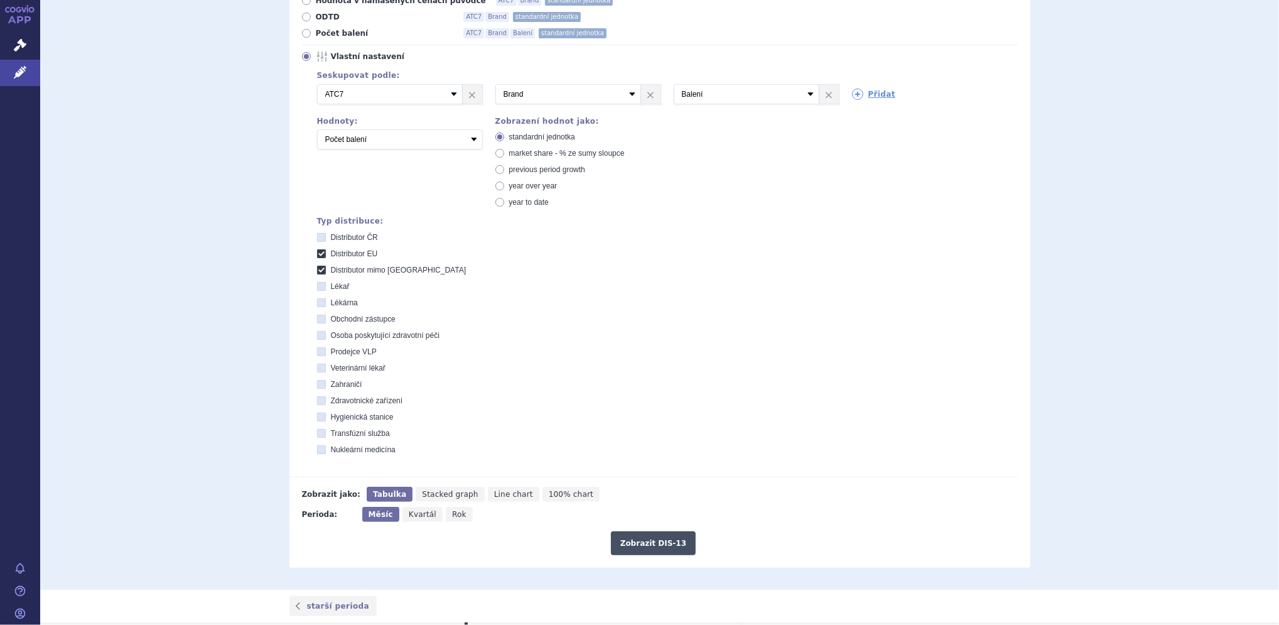
click at [642, 539] on button "Zobrazit DIS-13" at bounding box center [653, 543] width 85 height 24
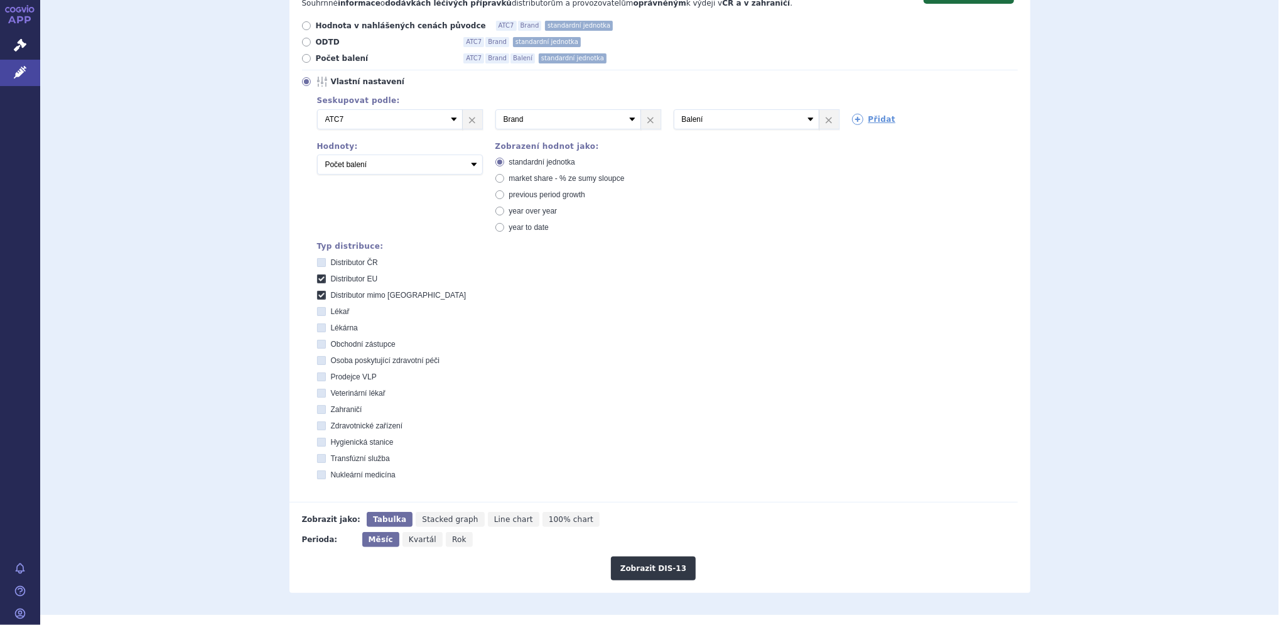
scroll to position [149, 0]
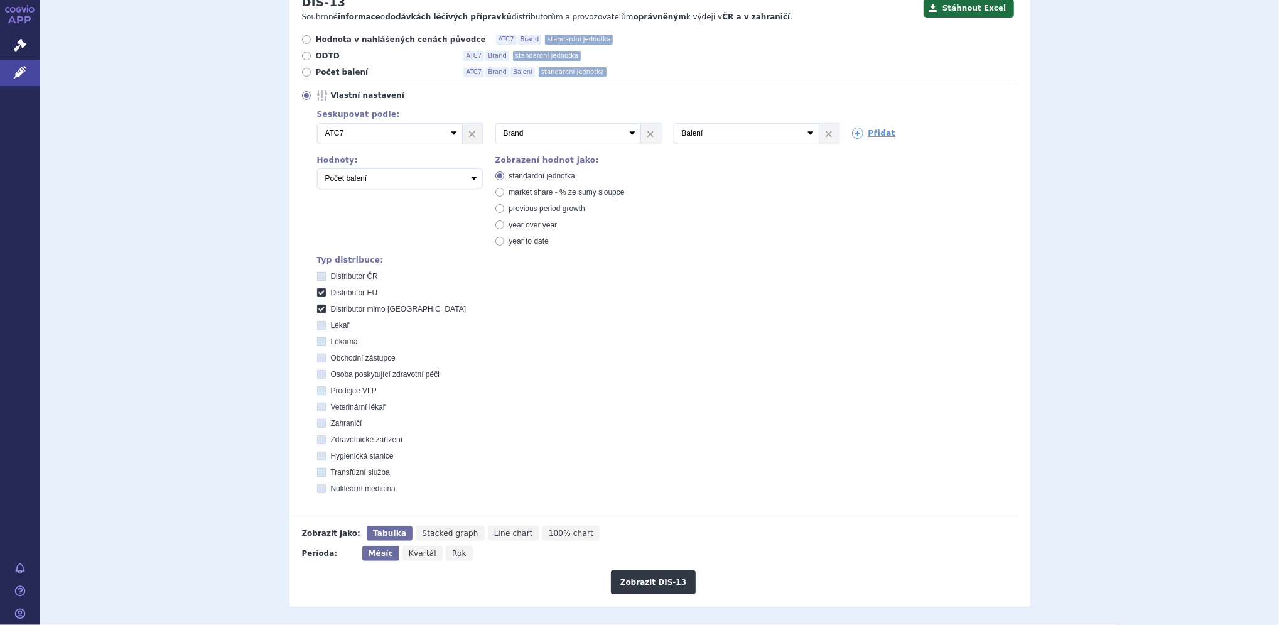
click at [490, 398] on div "Distributor ČR Distributor EU Distributor mimo EU Lékař Lékárna Obchodní zástup…" at bounding box center [667, 382] width 701 height 222
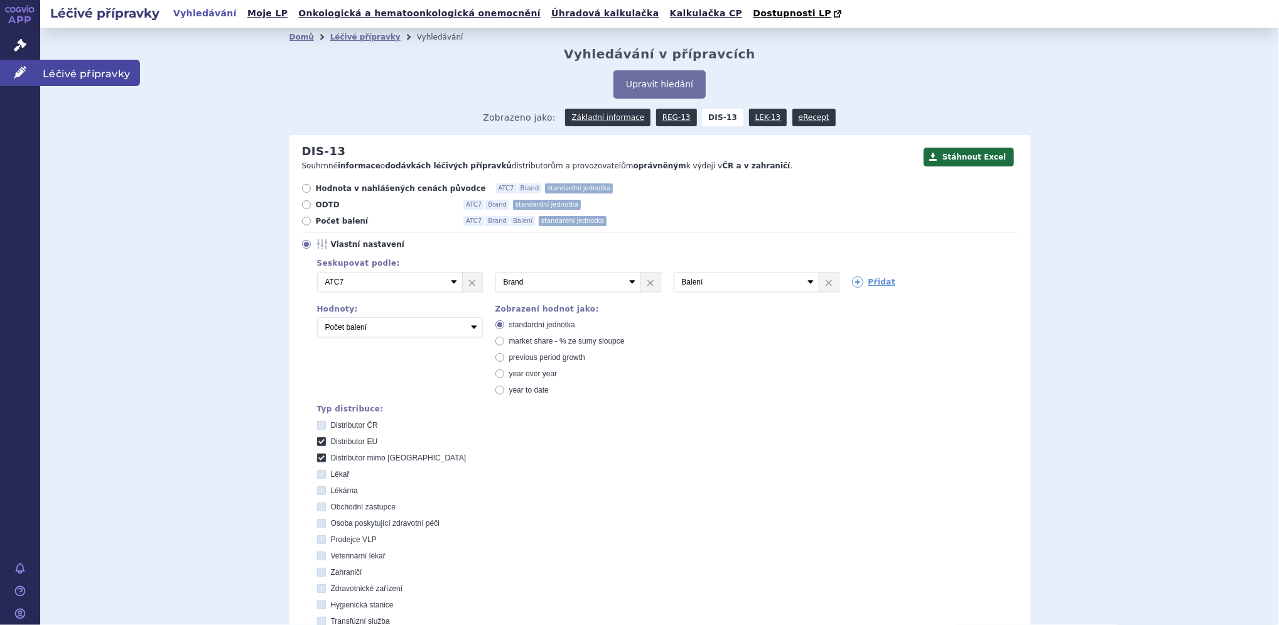
click at [27, 70] on link "Léčivé přípravky" at bounding box center [20, 73] width 40 height 26
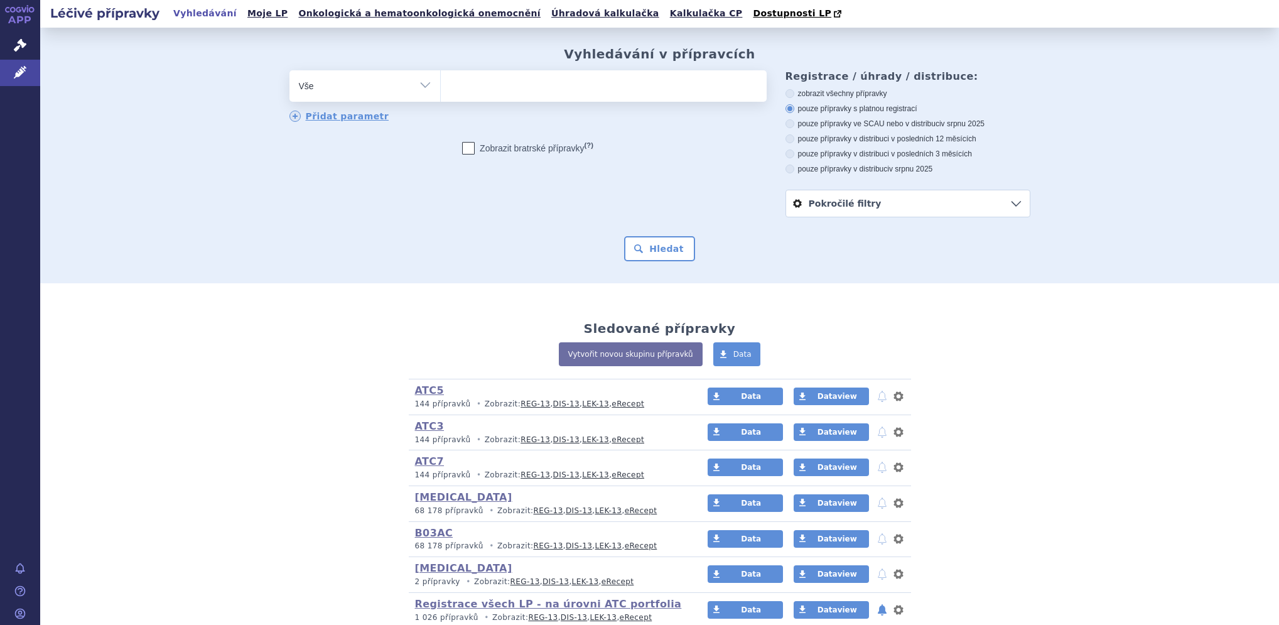
click at [333, 84] on select "Vše Přípravek/SUKL kód MAH VPOIS ATC/Aktivní látka Léková forma Síla" at bounding box center [364, 84] width 151 height 28
click at [357, 82] on select "Vše Přípravek/SUKL kód MAH VPOIS ATC/Aktivní látka Léková forma Síla" at bounding box center [364, 84] width 151 height 28
click at [416, 87] on select "Vše Přípravek/SUKL kód MAH VPOIS ATC/Aktivní látka Léková forma Síla" at bounding box center [364, 84] width 151 height 28
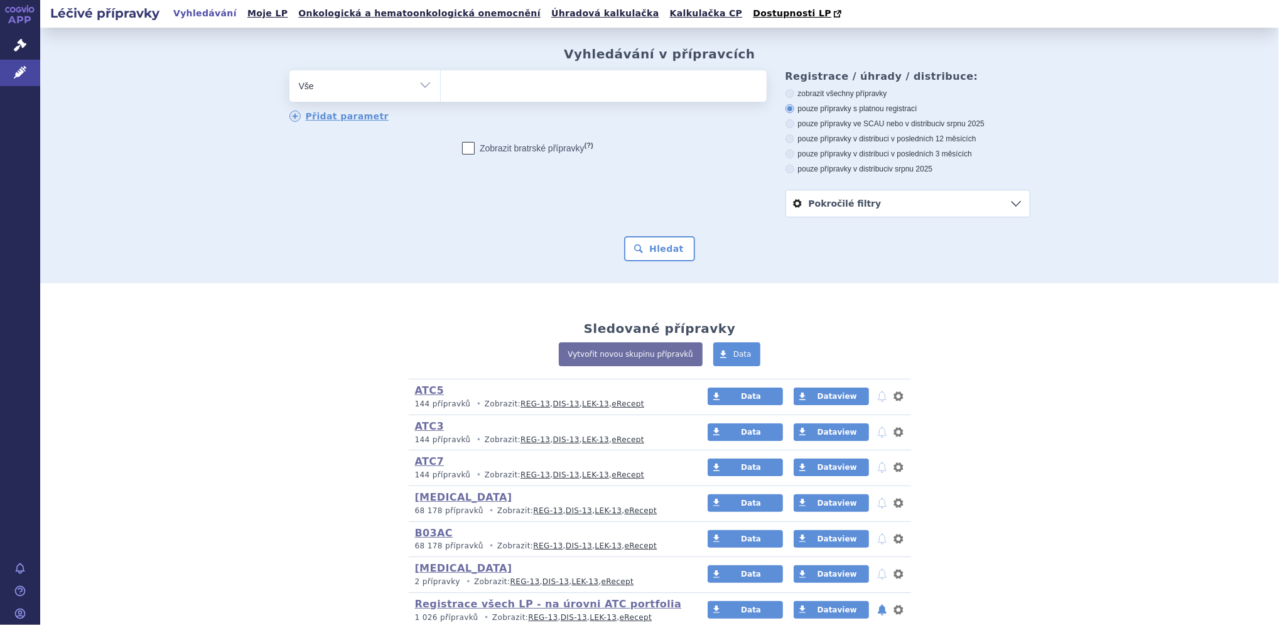
click at [447, 68] on div "Vyhledávání v přípravcích odstranit Vše Přípravek/SUKL kód MAH VPOIS" at bounding box center [659, 153] width 791 height 215
click at [417, 83] on select "Vše Přípravek/SUKL kód MAH VPOIS ATC/Aktivní látka Léková forma Síla" at bounding box center [364, 84] width 151 height 28
select select "filter-product"
click at [289, 71] on select "Vše Přípravek/SUKL kód MAH VPOIS ATC/Aktivní látka Léková forma Síla" at bounding box center [364, 84] width 151 height 28
click at [454, 93] on ul at bounding box center [604, 83] width 326 height 26
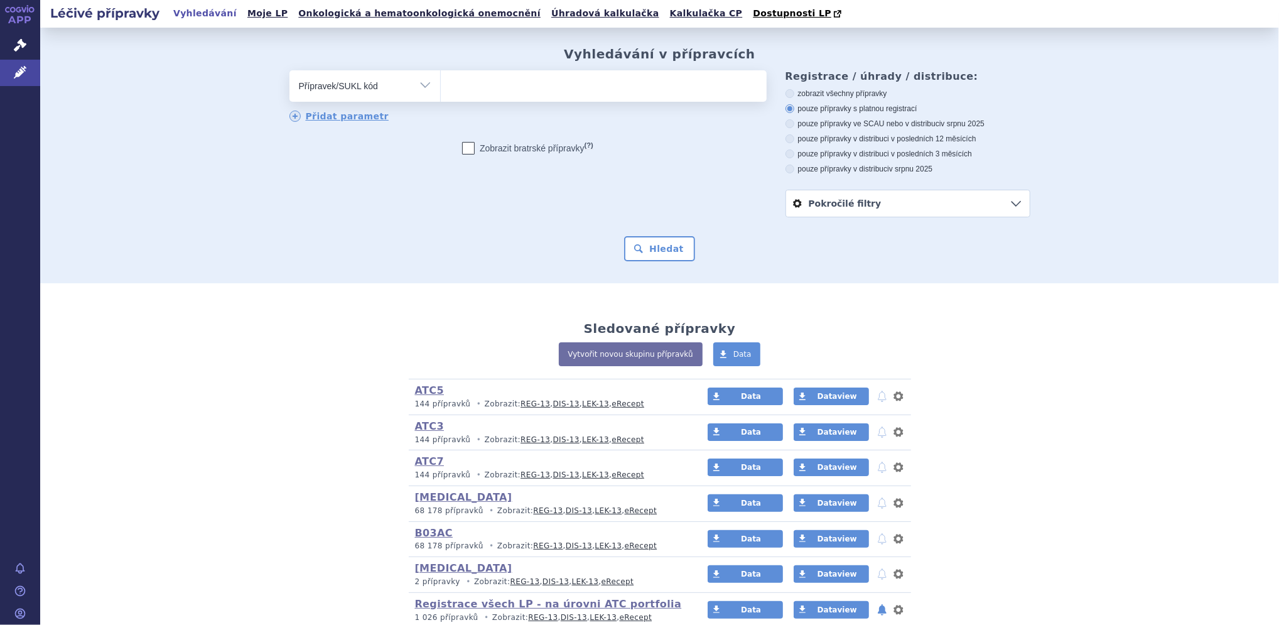
click at [441, 93] on select at bounding box center [440, 85] width 1 height 31
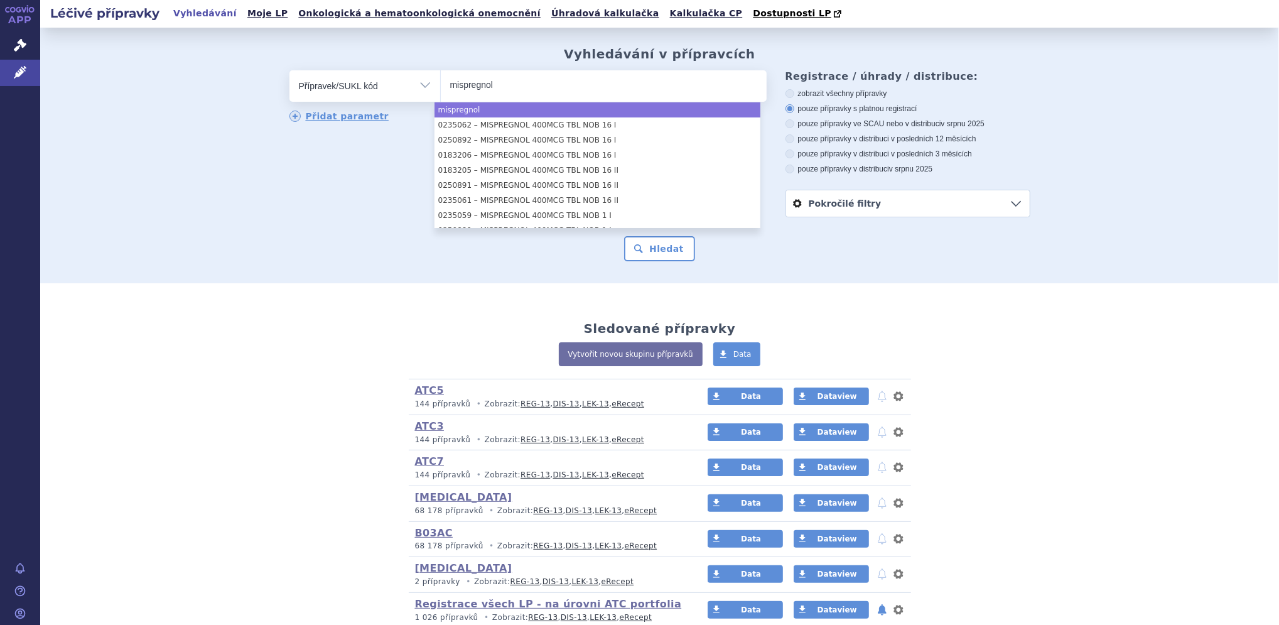
type input "mispregnol"
select select "mispregnol"
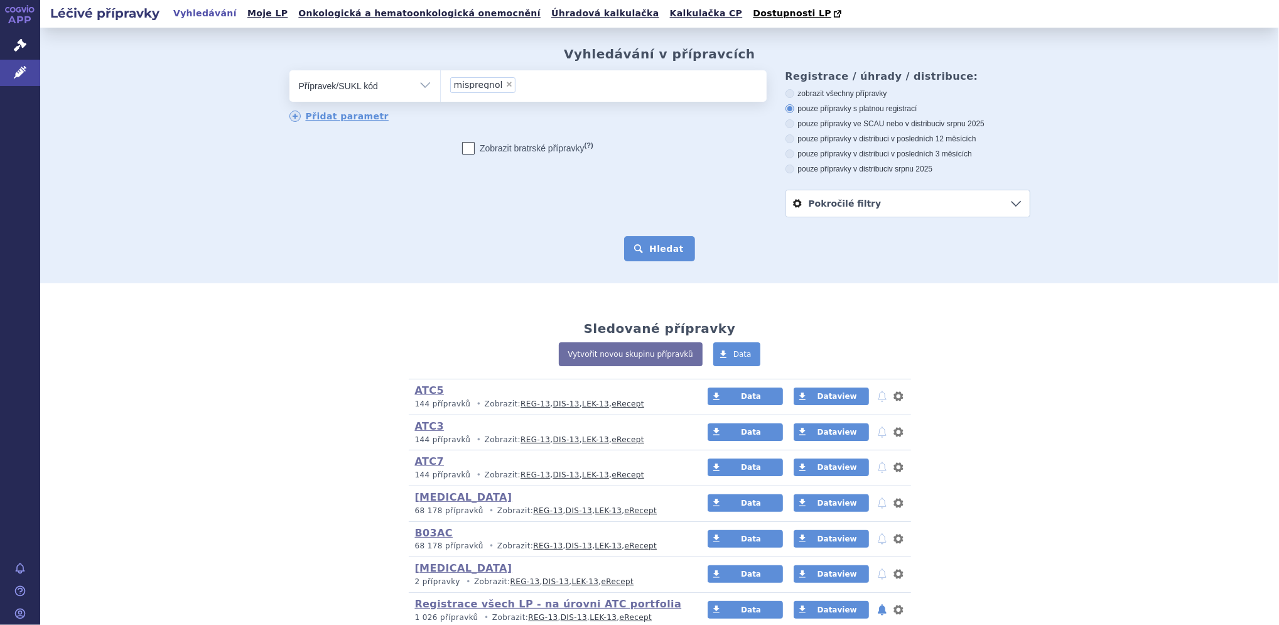
click at [660, 244] on button "Hledat" at bounding box center [659, 248] width 71 height 25
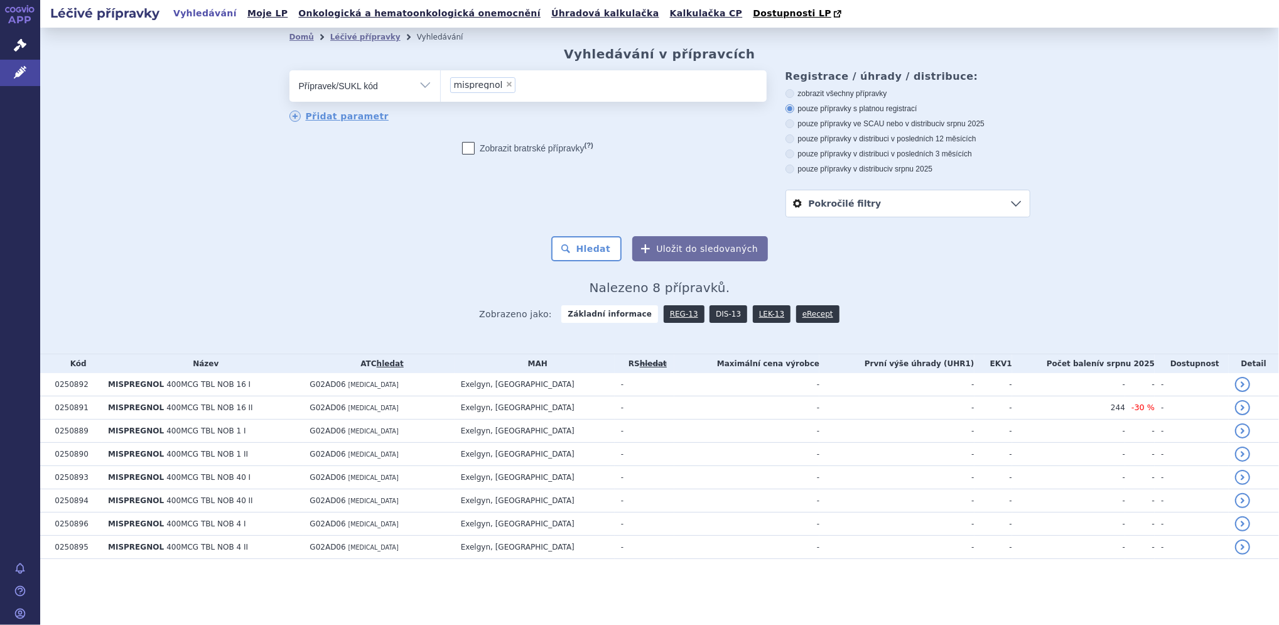
click at [710, 317] on link "DIS-13" at bounding box center [728, 314] width 38 height 18
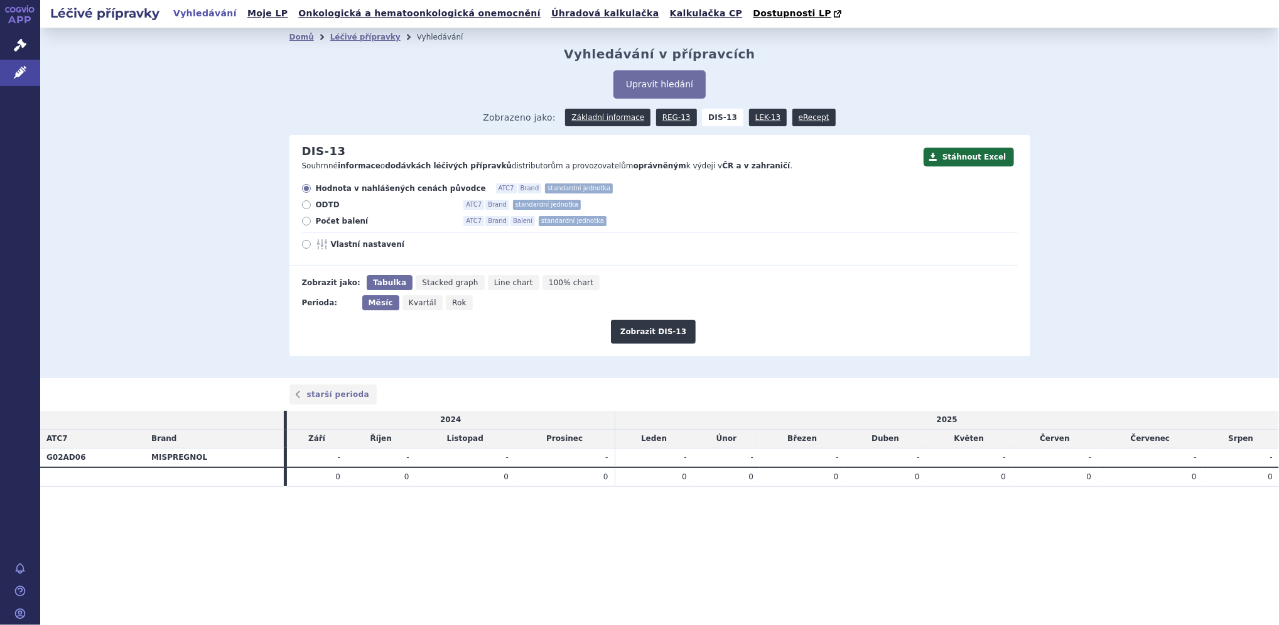
click at [305, 224] on icon at bounding box center [306, 221] width 9 height 9
click at [305, 224] on input "Počet balení ATC7 Brand Balení standardní jednotka" at bounding box center [307, 222] width 8 height 8
radio input "true"
click at [639, 330] on button "Zobrazit DIS-13" at bounding box center [653, 332] width 85 height 24
